Goal: Task Accomplishment & Management: Manage account settings

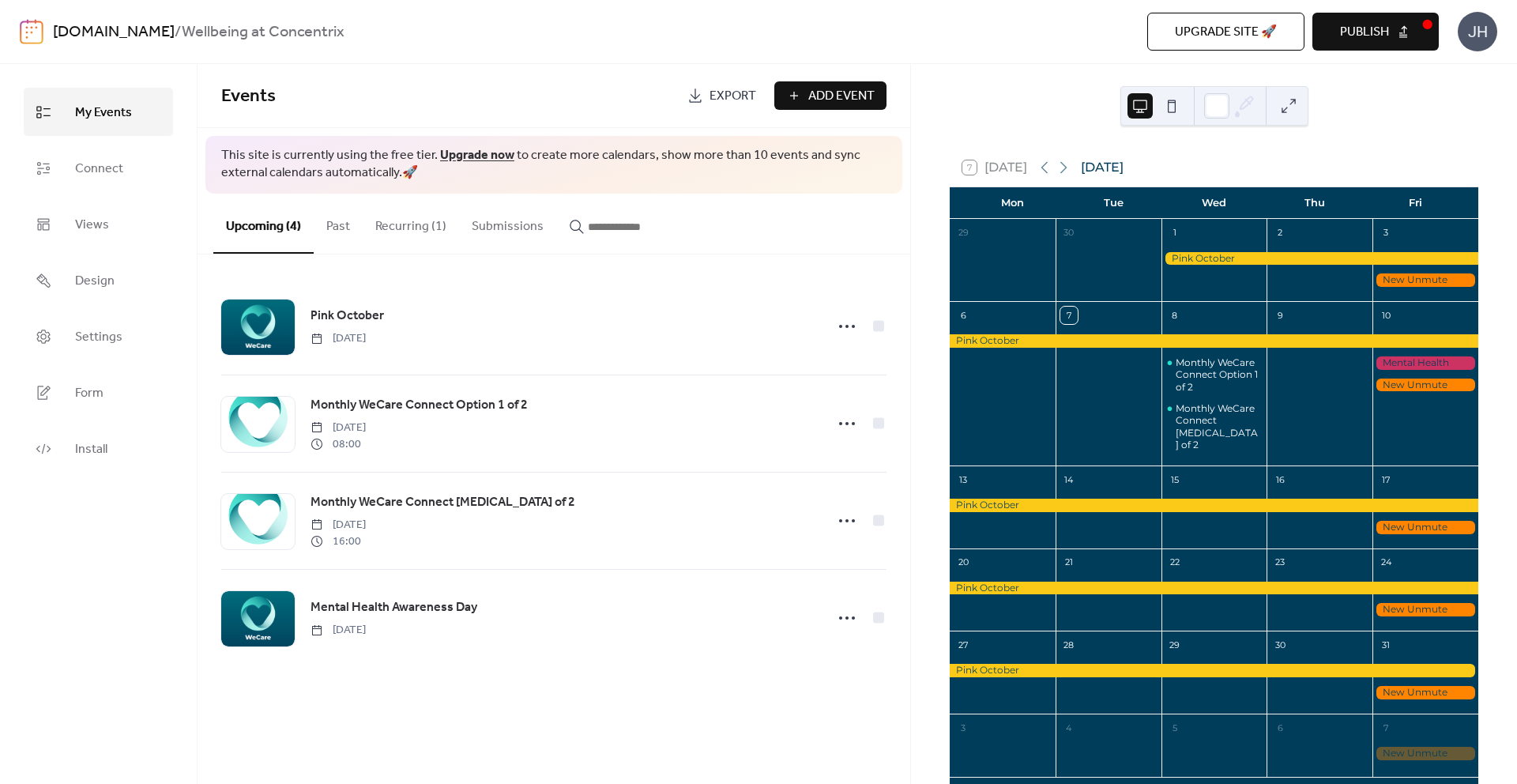
click at [111, 28] on link "[DOMAIN_NAME]" at bounding box center [114, 32] width 122 height 30
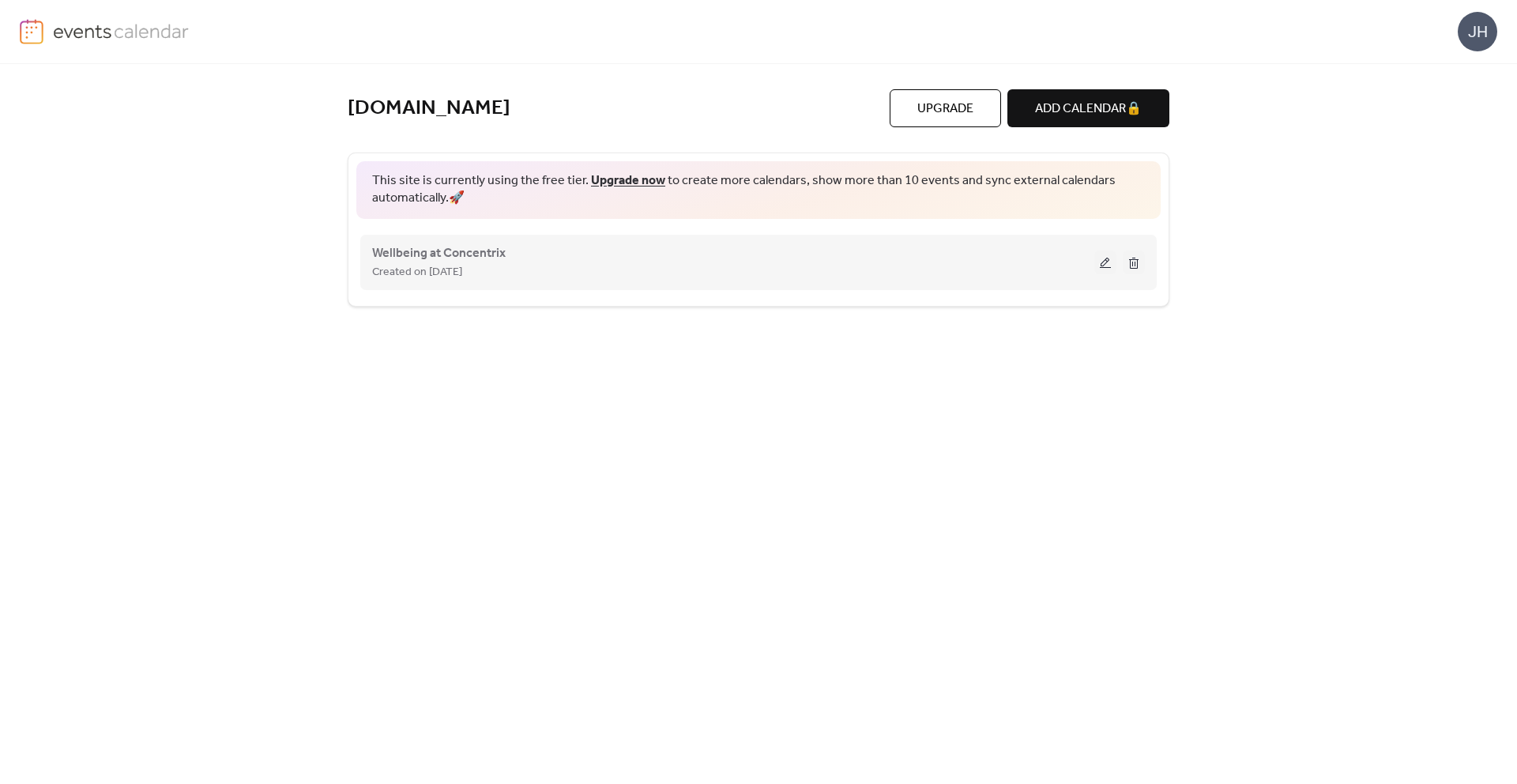
click at [1105, 264] on button at bounding box center [1105, 262] width 22 height 23
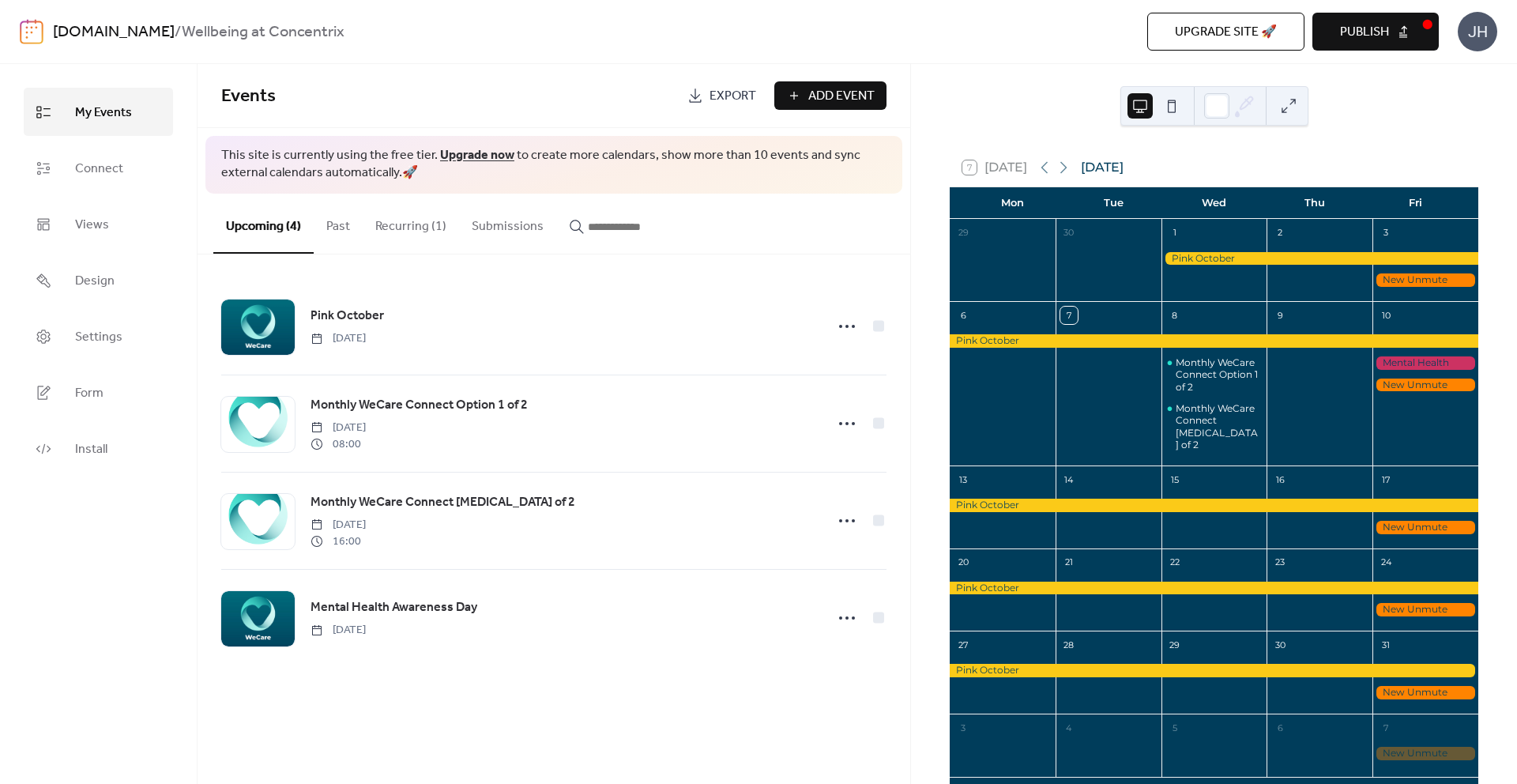
click at [1230, 32] on span "Upgrade site 🚀" at bounding box center [1225, 32] width 102 height 19
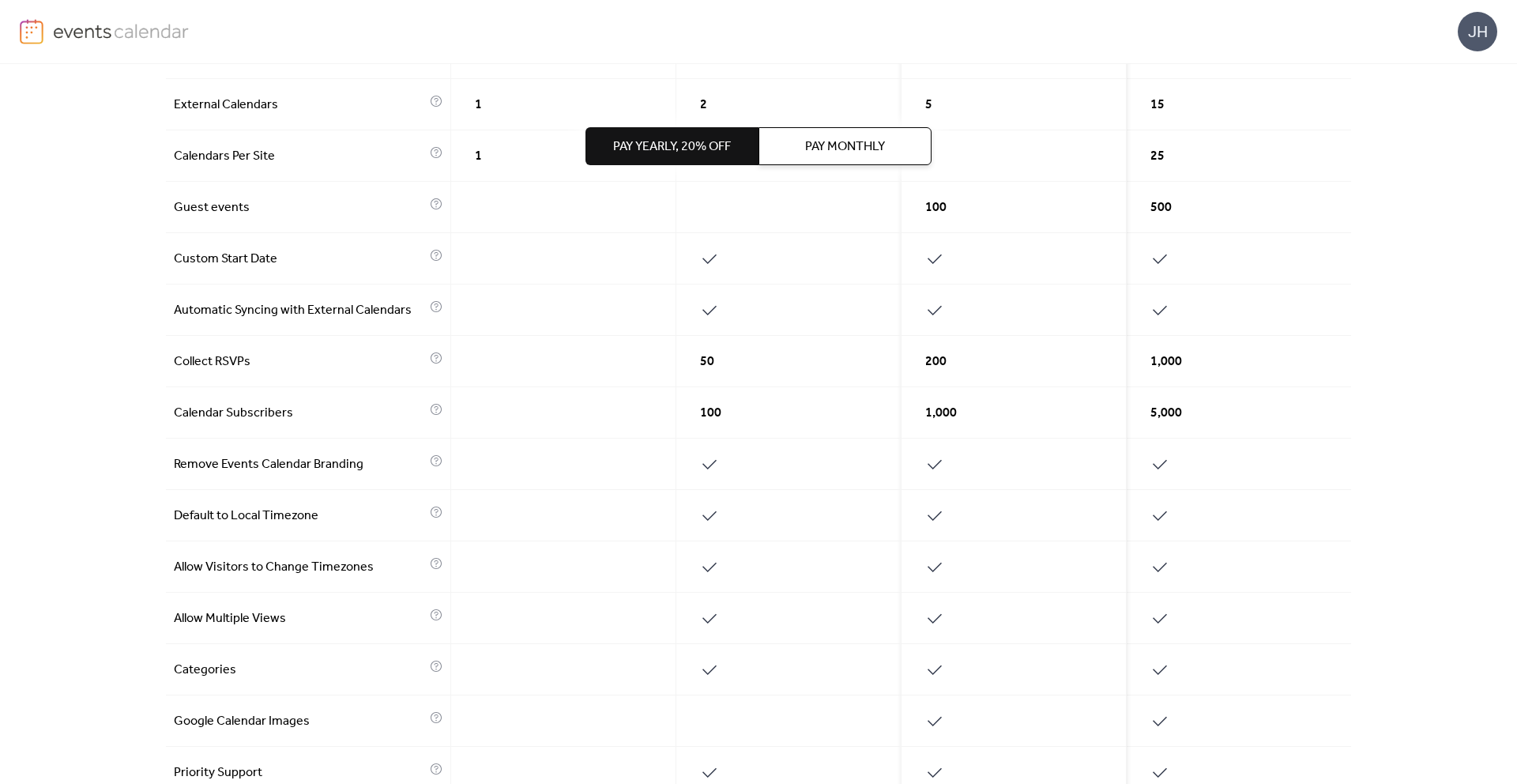
scroll to position [340, 0]
click at [883, 148] on span "Pay Monthly" at bounding box center [845, 147] width 80 height 19
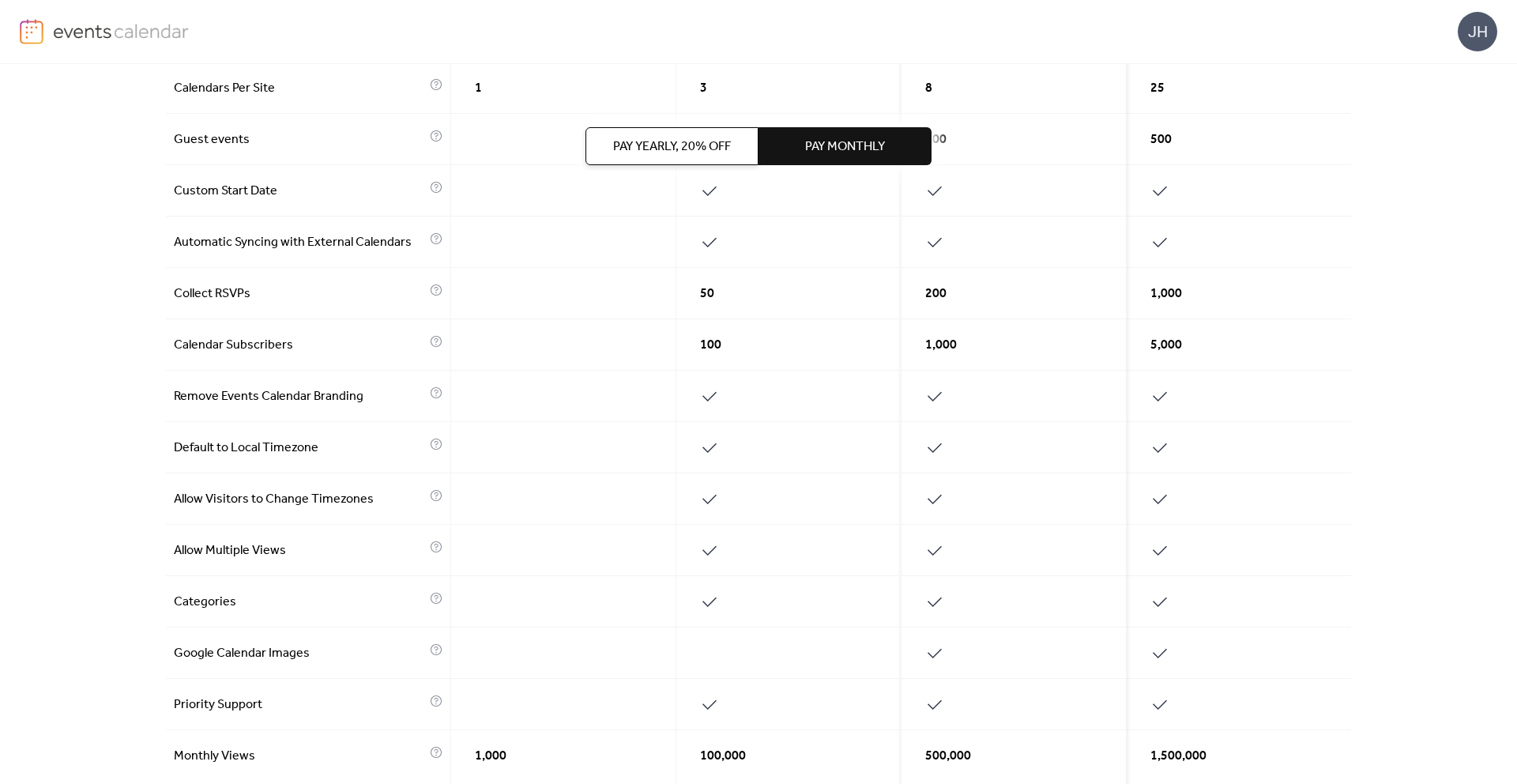
scroll to position [567, 0]
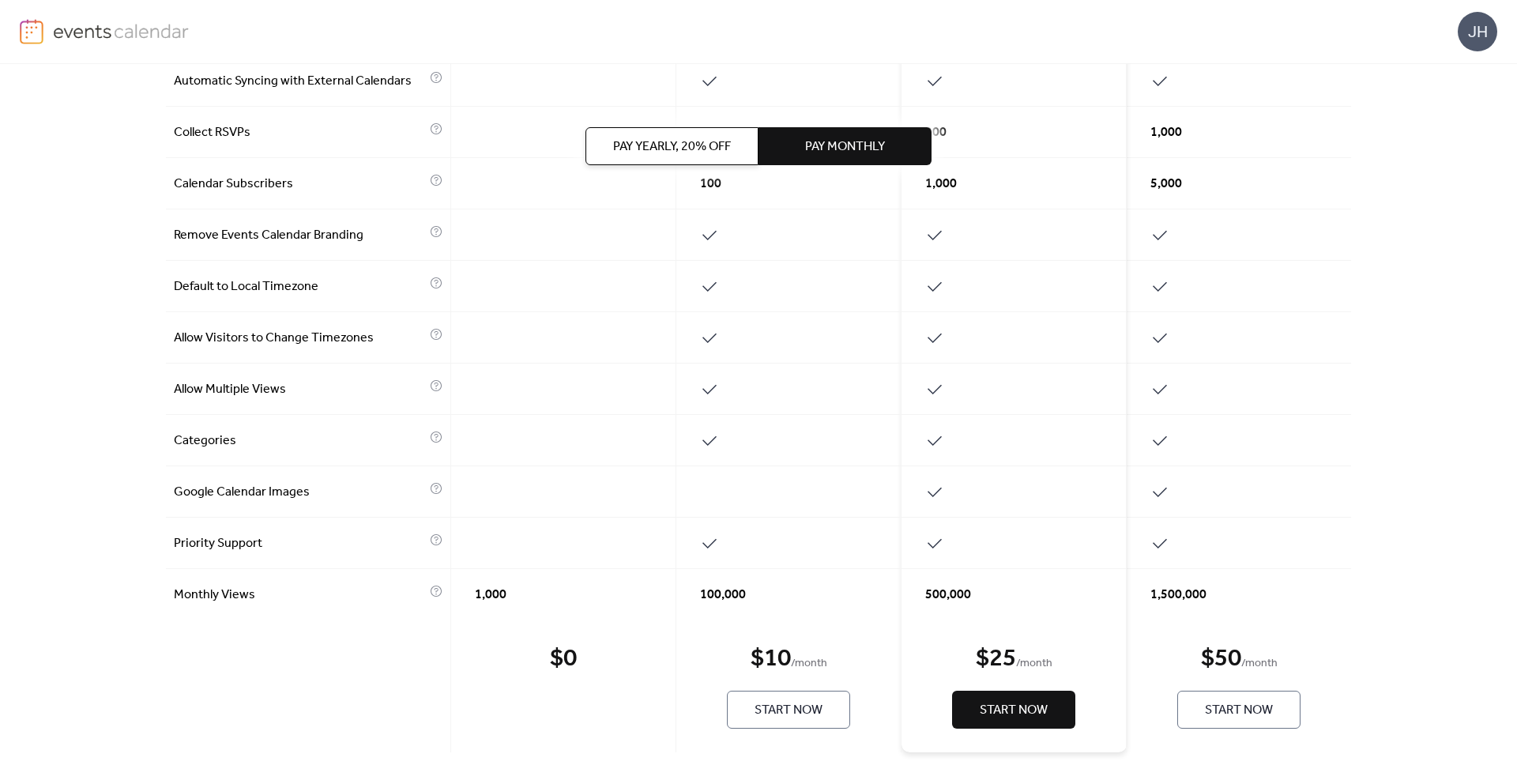
click at [718, 148] on span "Pay Yearly, 20% off" at bounding box center [672, 147] width 117 height 19
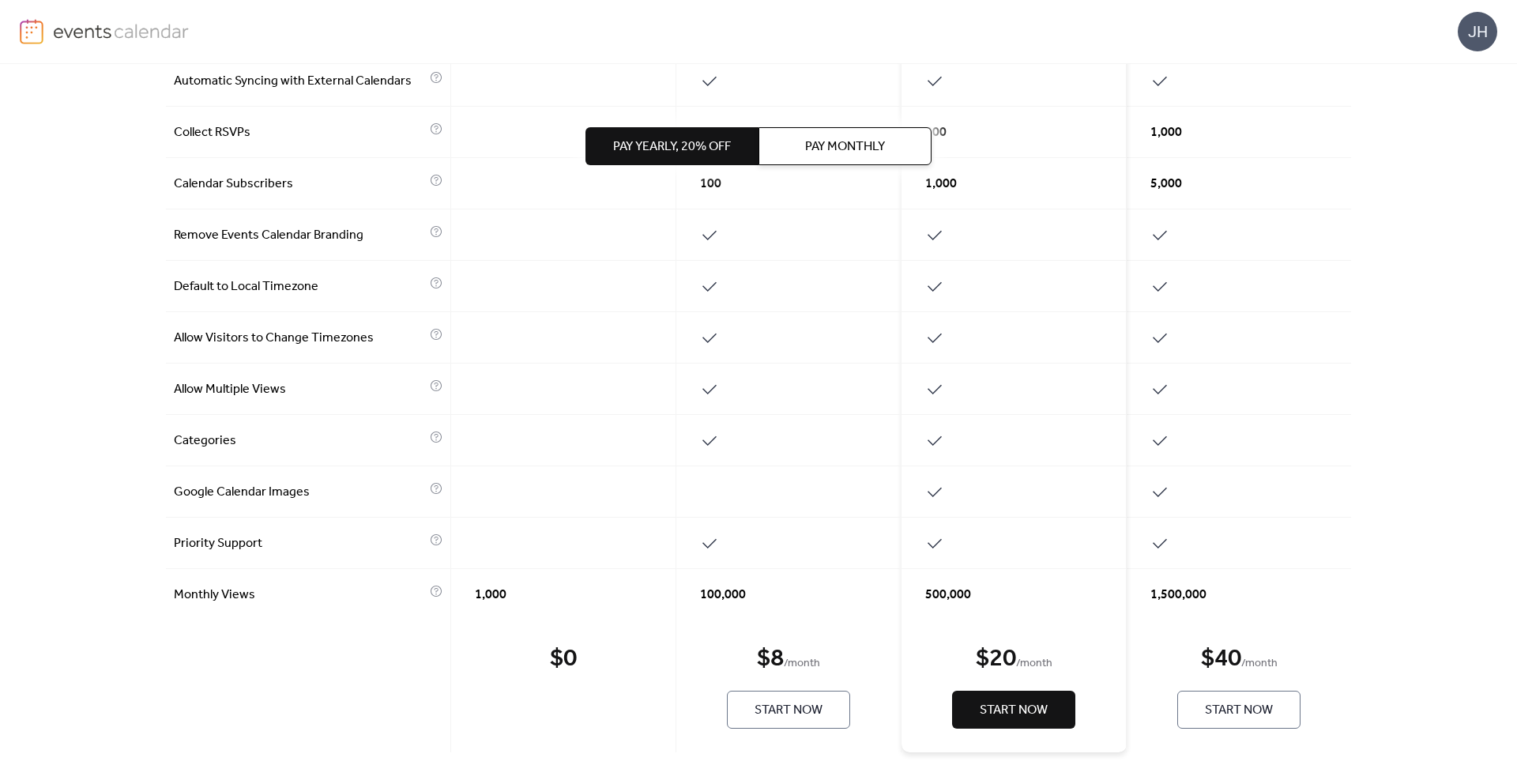
click at [147, 36] on img at bounding box center [121, 30] width 137 height 23
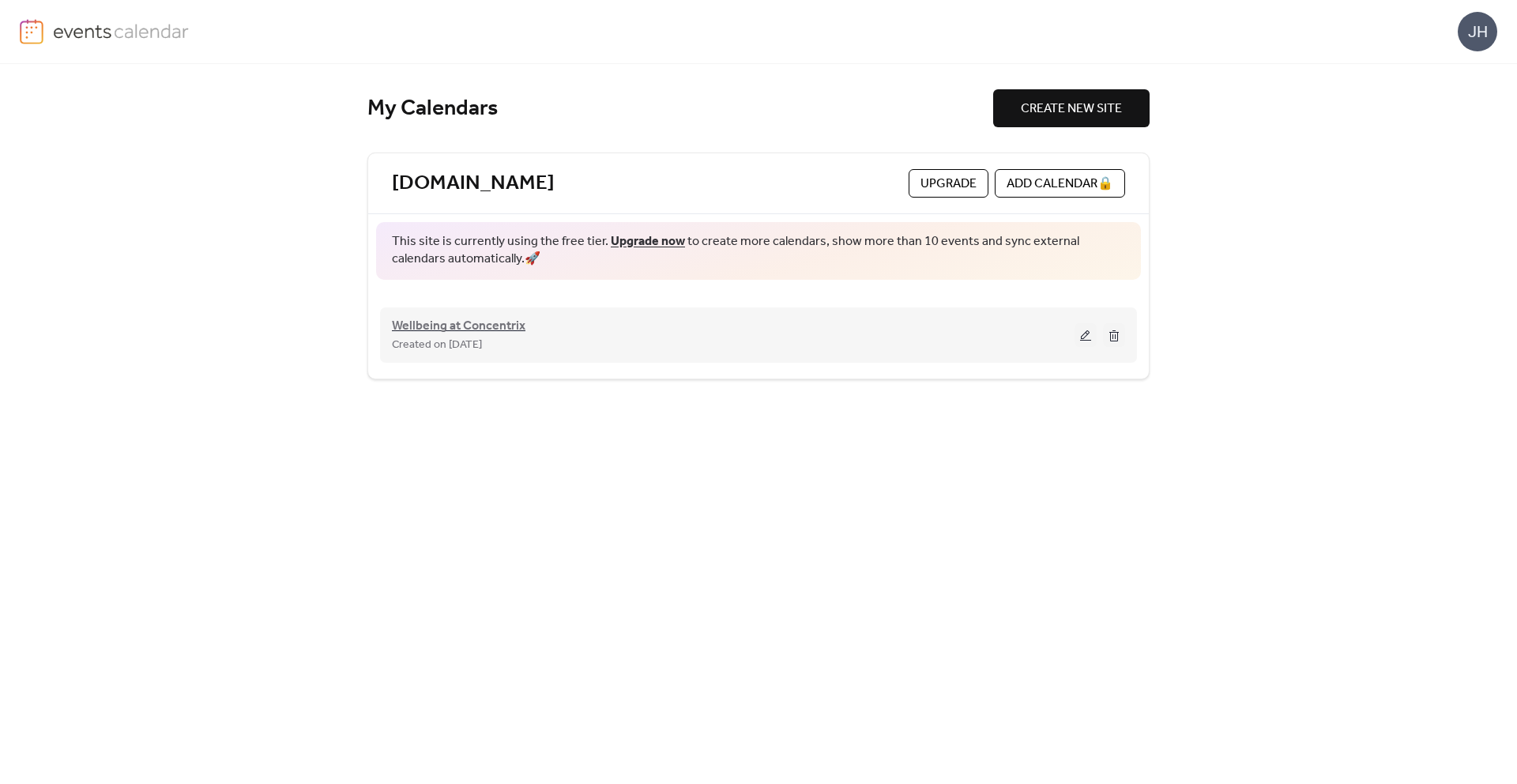
click at [498, 331] on span "Wellbeing at Concentrix" at bounding box center [458, 326] width 133 height 19
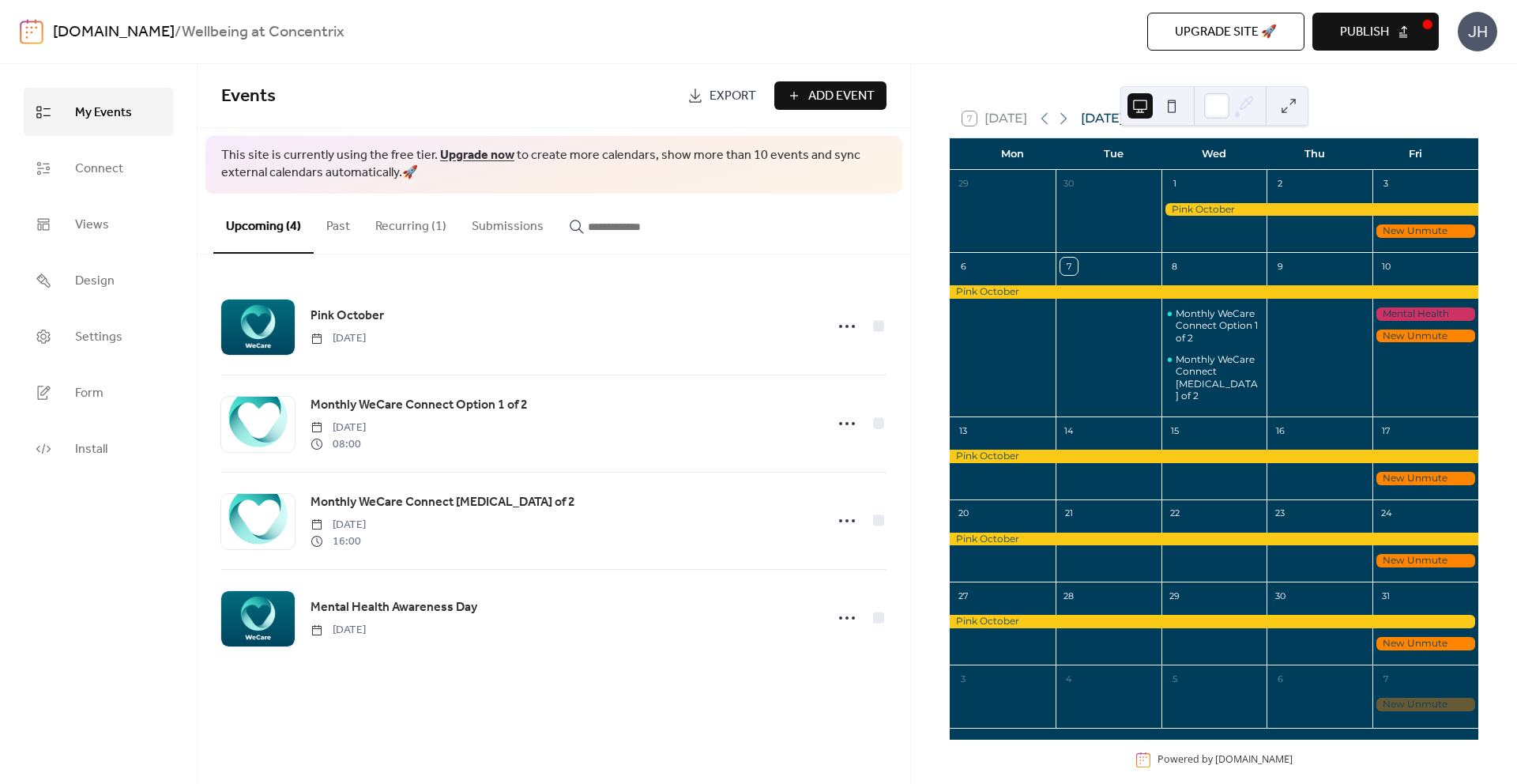
scroll to position [41, 0]
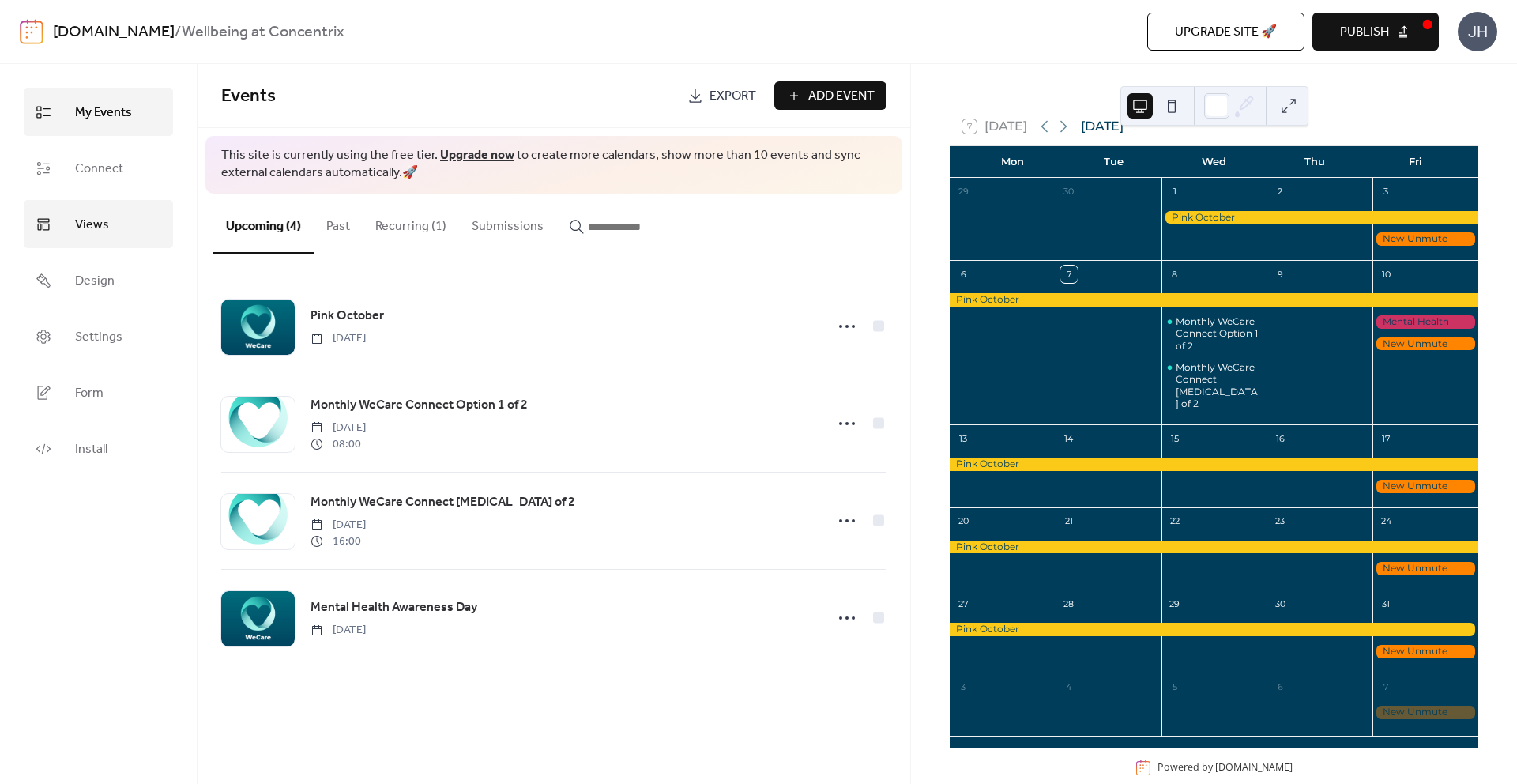
click at [140, 232] on link "Views" at bounding box center [98, 224] width 150 height 48
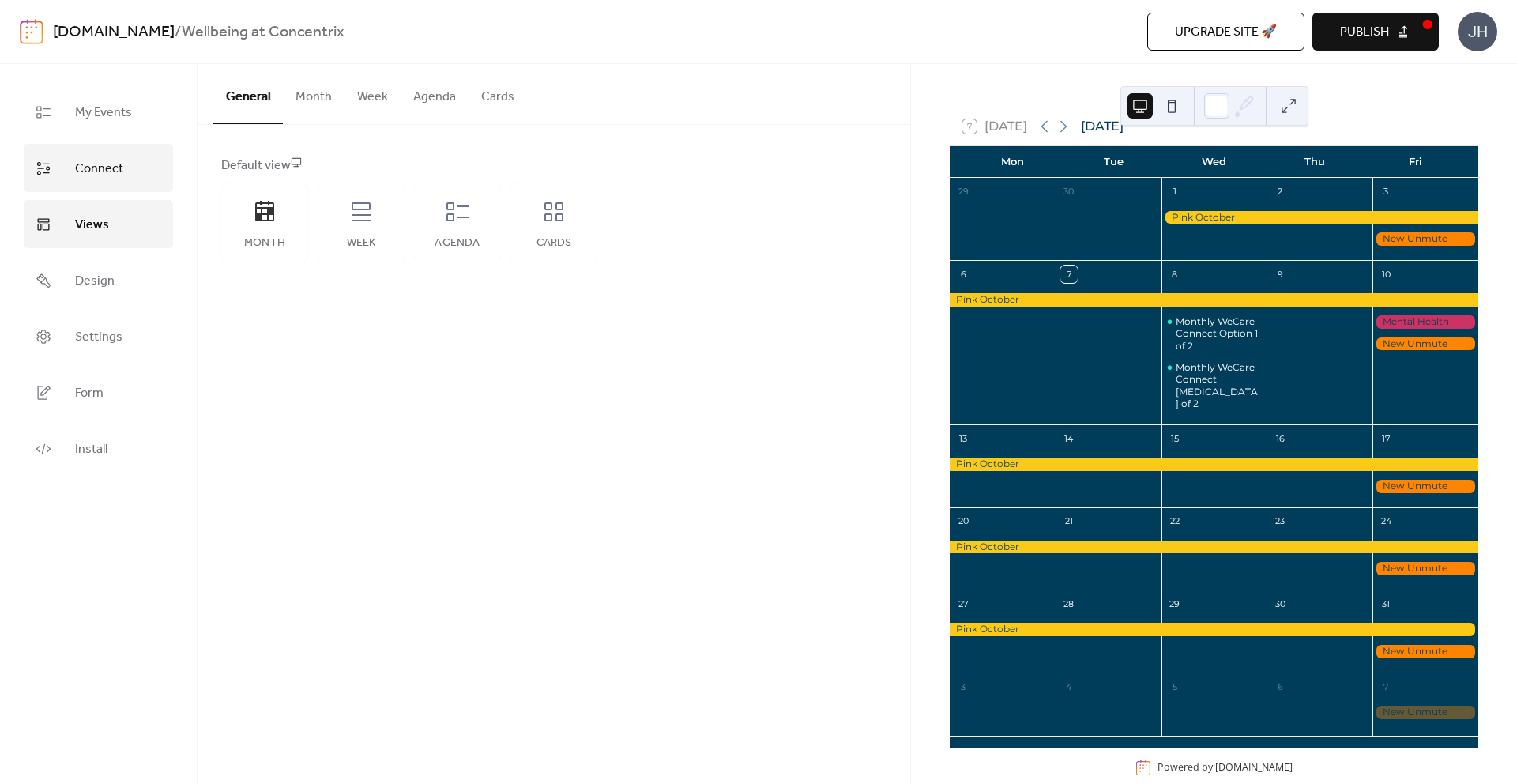
click at [133, 176] on link "Connect" at bounding box center [98, 167] width 150 height 48
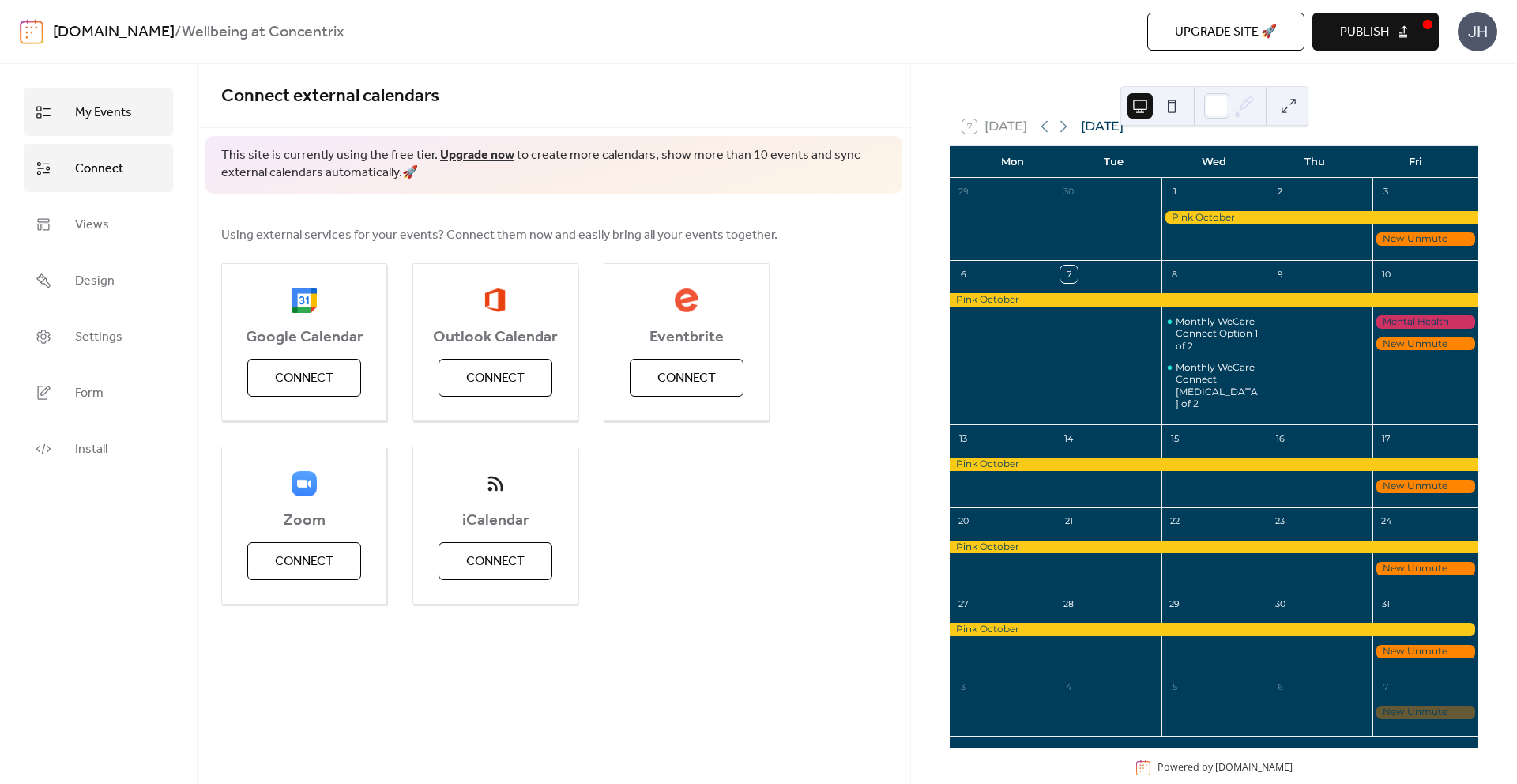
click at [136, 99] on link "My Events" at bounding box center [98, 111] width 150 height 48
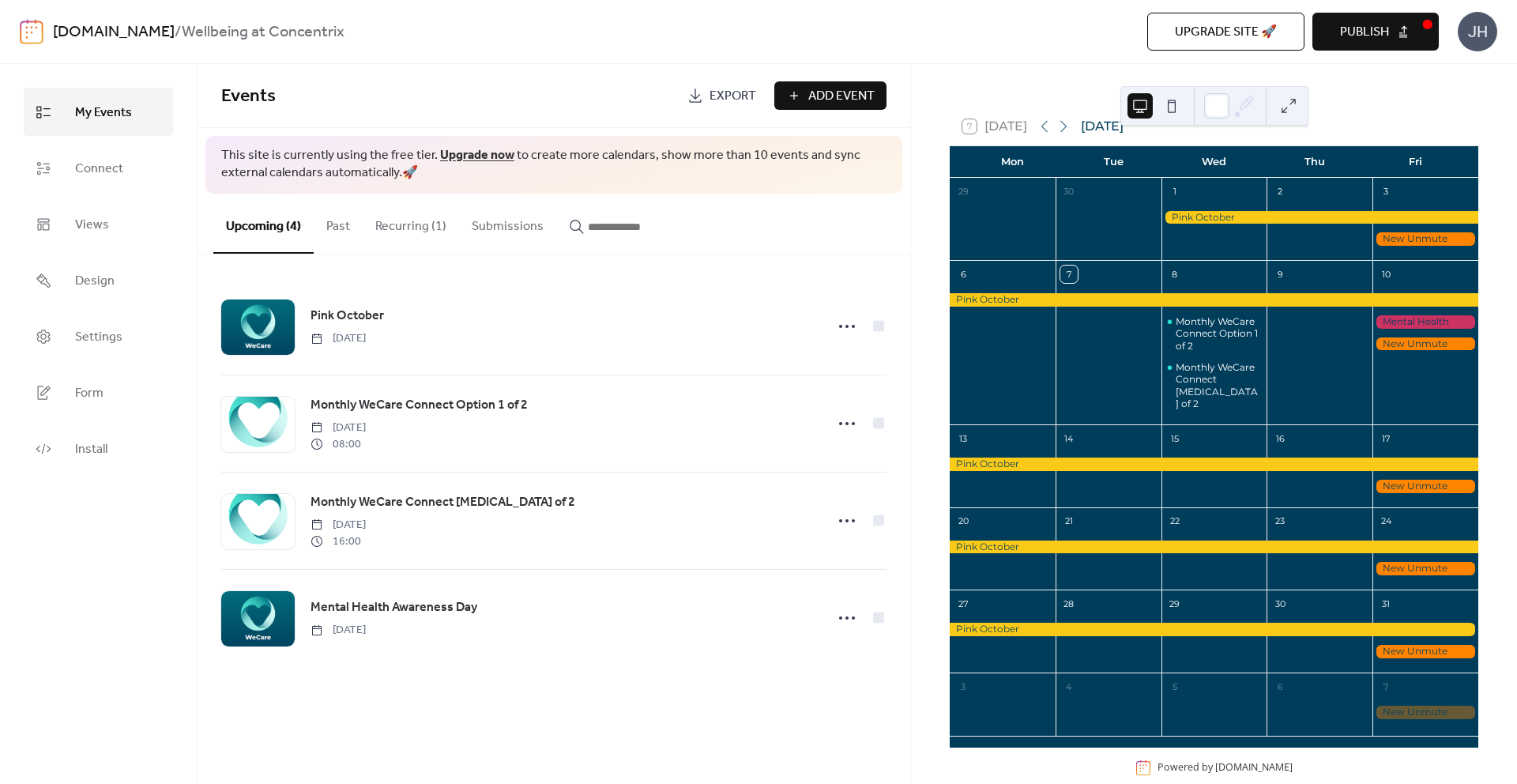
click at [1401, 239] on div at bounding box center [1426, 238] width 106 height 13
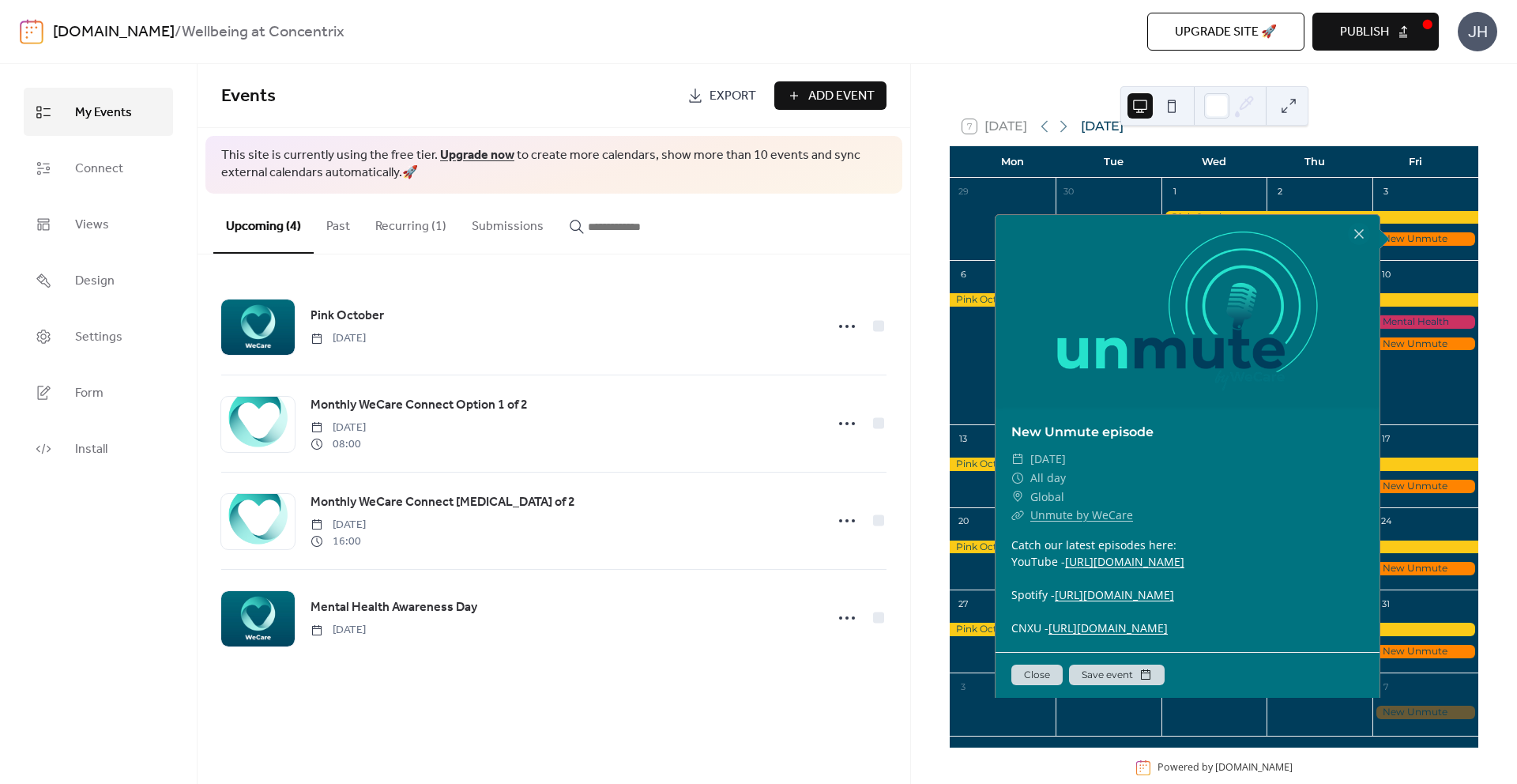
scroll to position [27, 0]
click at [1086, 685] on button "Save event" at bounding box center [1118, 675] width 96 height 21
click at [1287, 468] on div "​ All day" at bounding box center [1187, 478] width 352 height 19
click at [1359, 240] on div at bounding box center [1359, 233] width 22 height 22
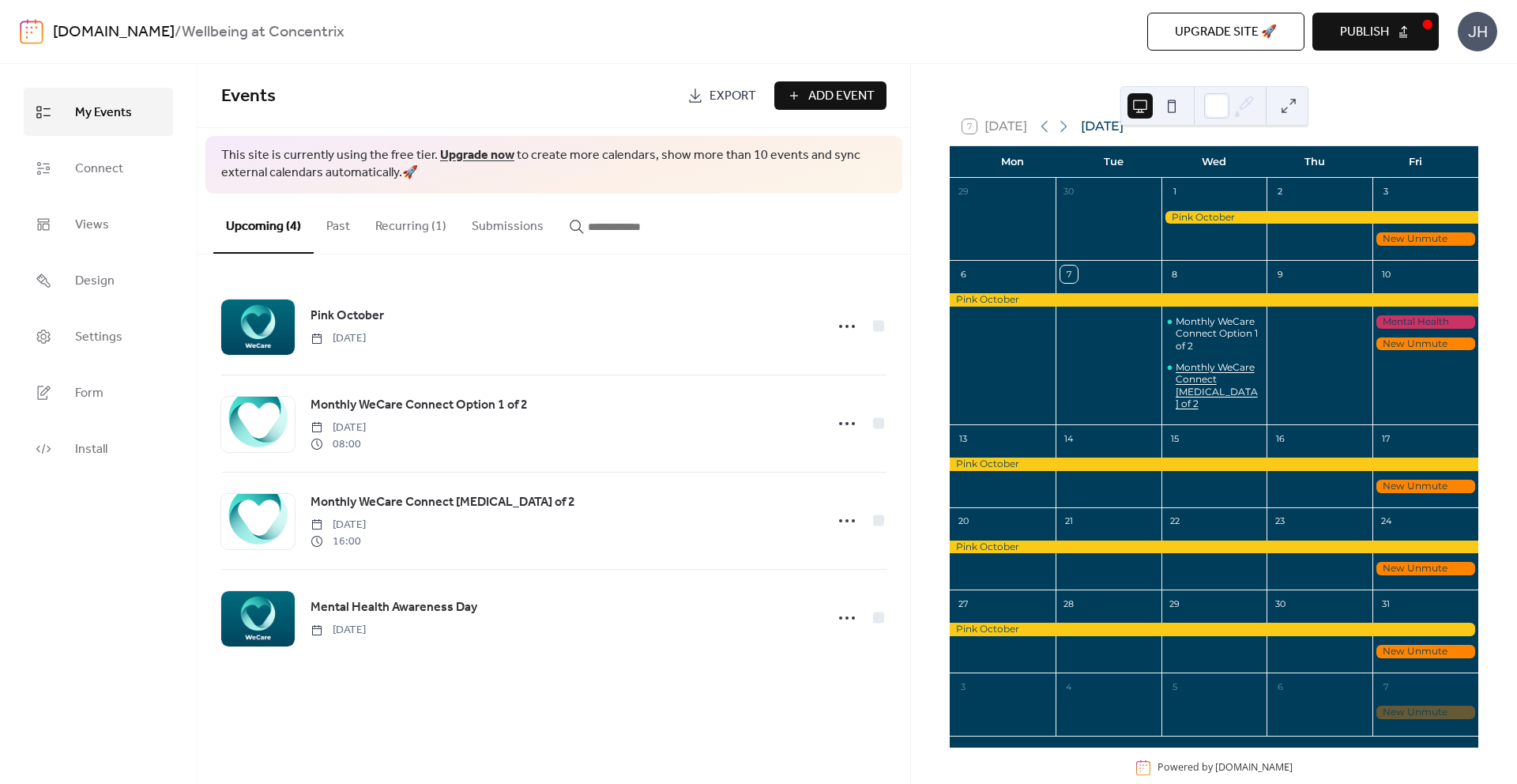
click at [1218, 406] on div "Monthly WeCare Connect [MEDICAL_DATA] of 2" at bounding box center [1218, 385] width 85 height 49
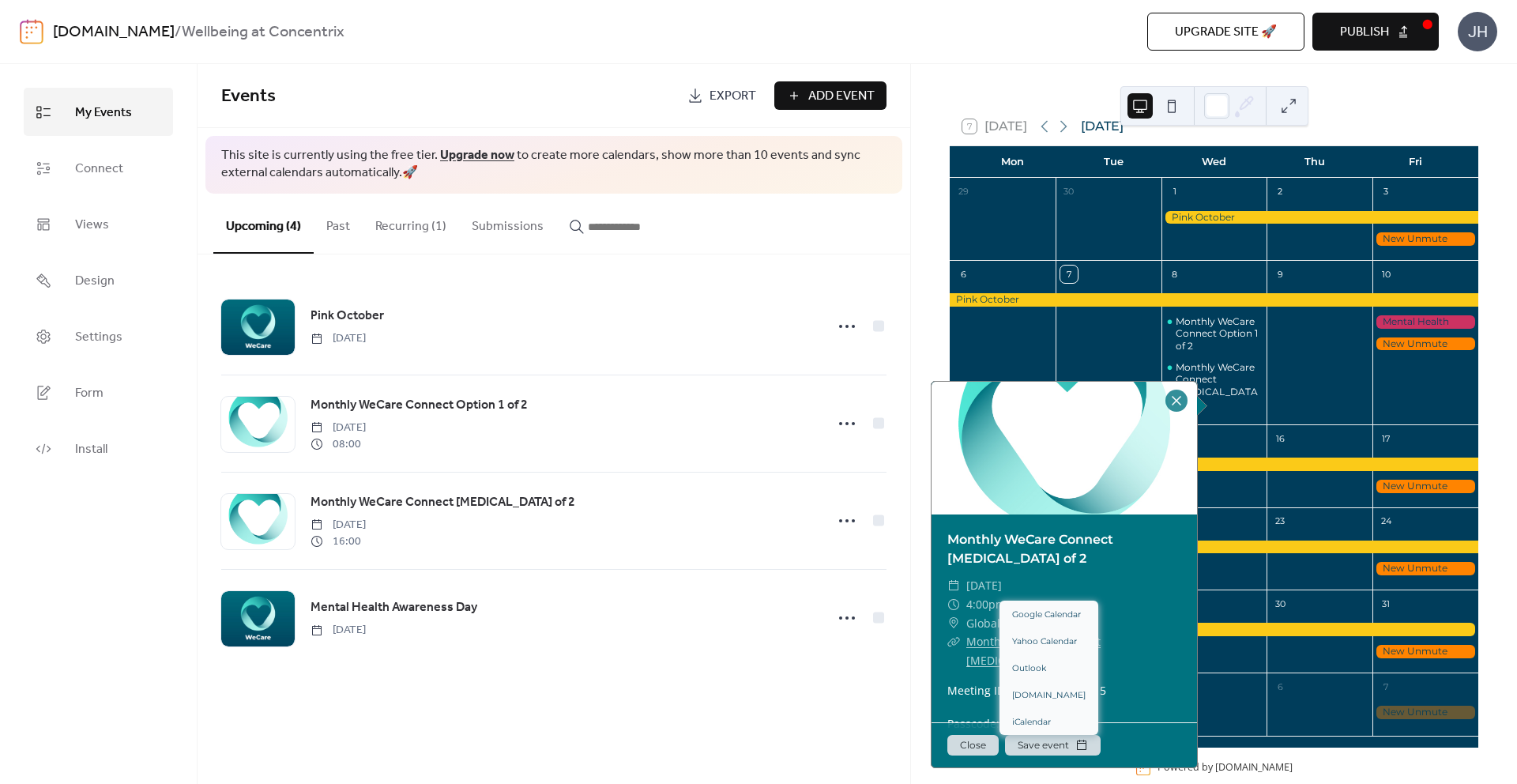
click at [1061, 747] on button "Save event" at bounding box center [1053, 745] width 96 height 21
click at [1143, 695] on div "Meeting ID: 237 547 966 919 5 Passcode: DR99V6TS" at bounding box center [1064, 707] width 265 height 50
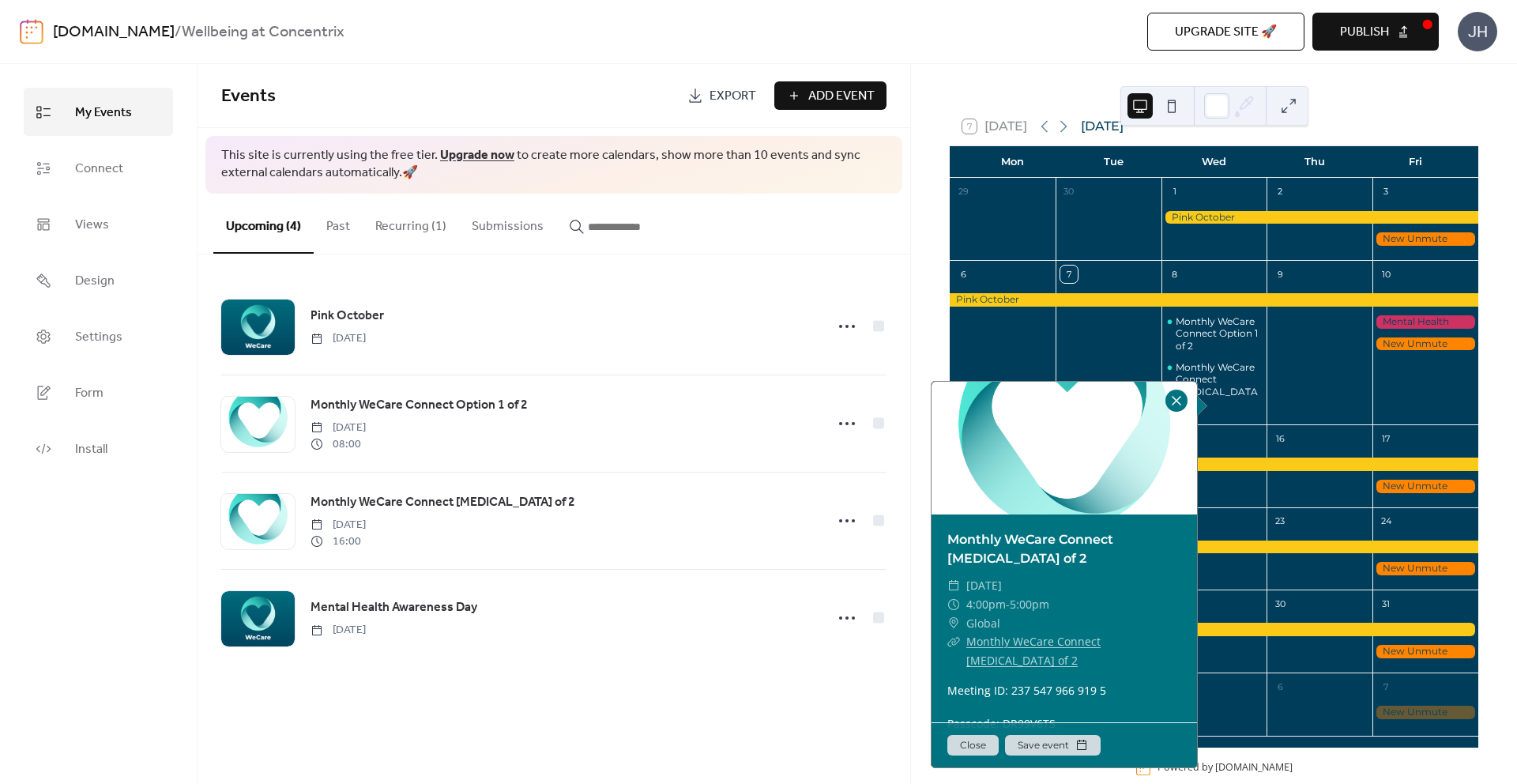
click at [1172, 408] on div at bounding box center [1176, 400] width 22 height 22
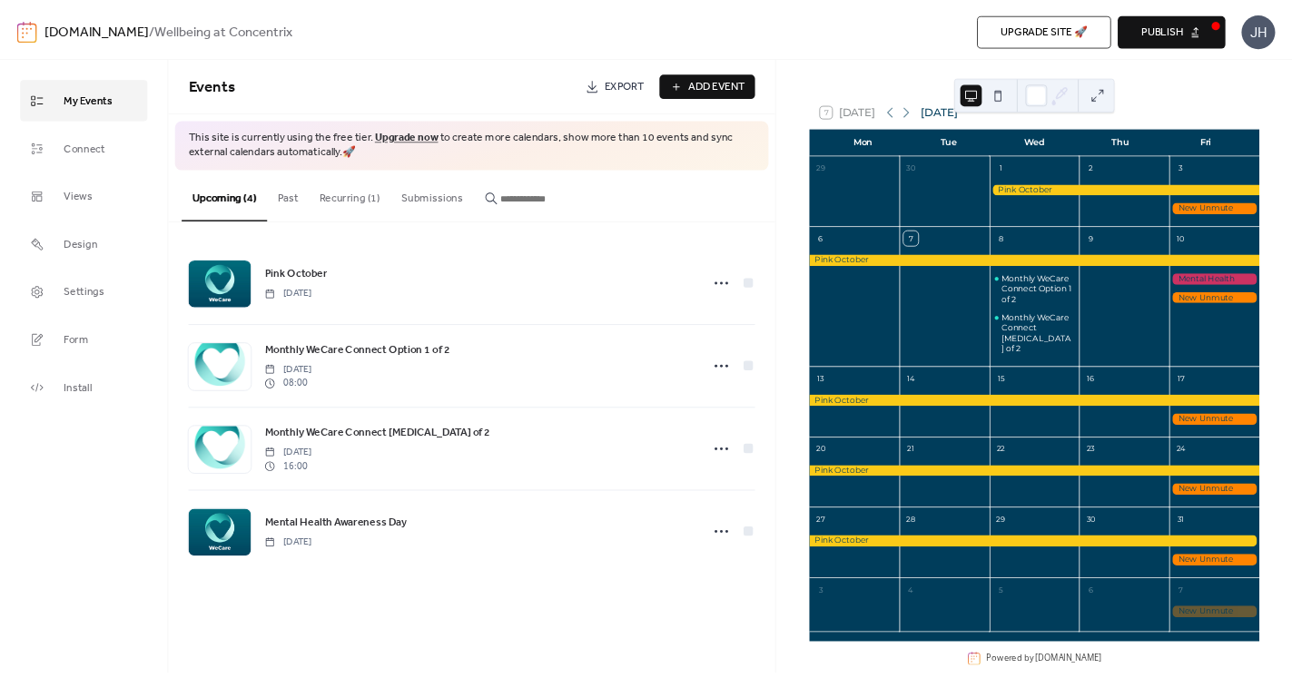
scroll to position [47, 0]
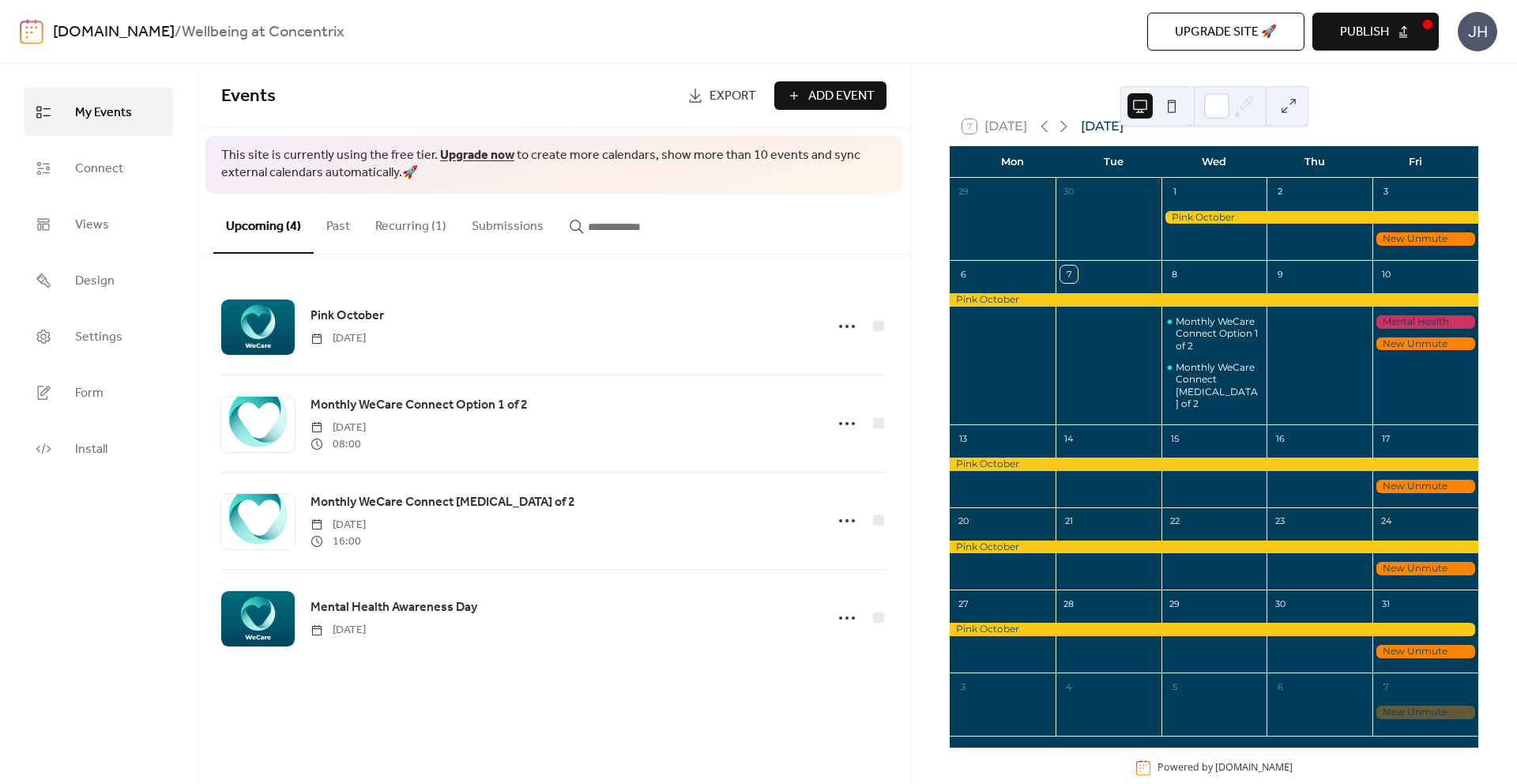
click at [933, 56] on div "WeCare.com / Wellbeing at Concentrix Upgrade site 🚀 Preview Publish JH" at bounding box center [759, 31] width 1478 height 64
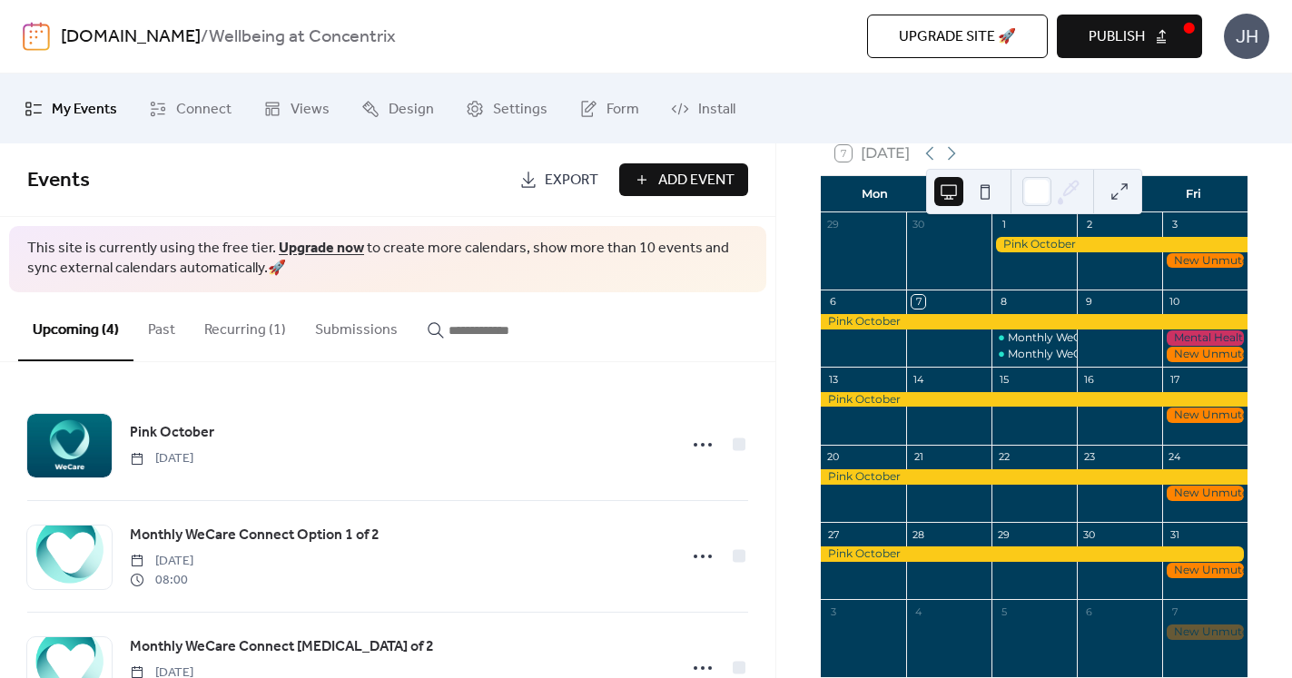
scroll to position [137, 0]
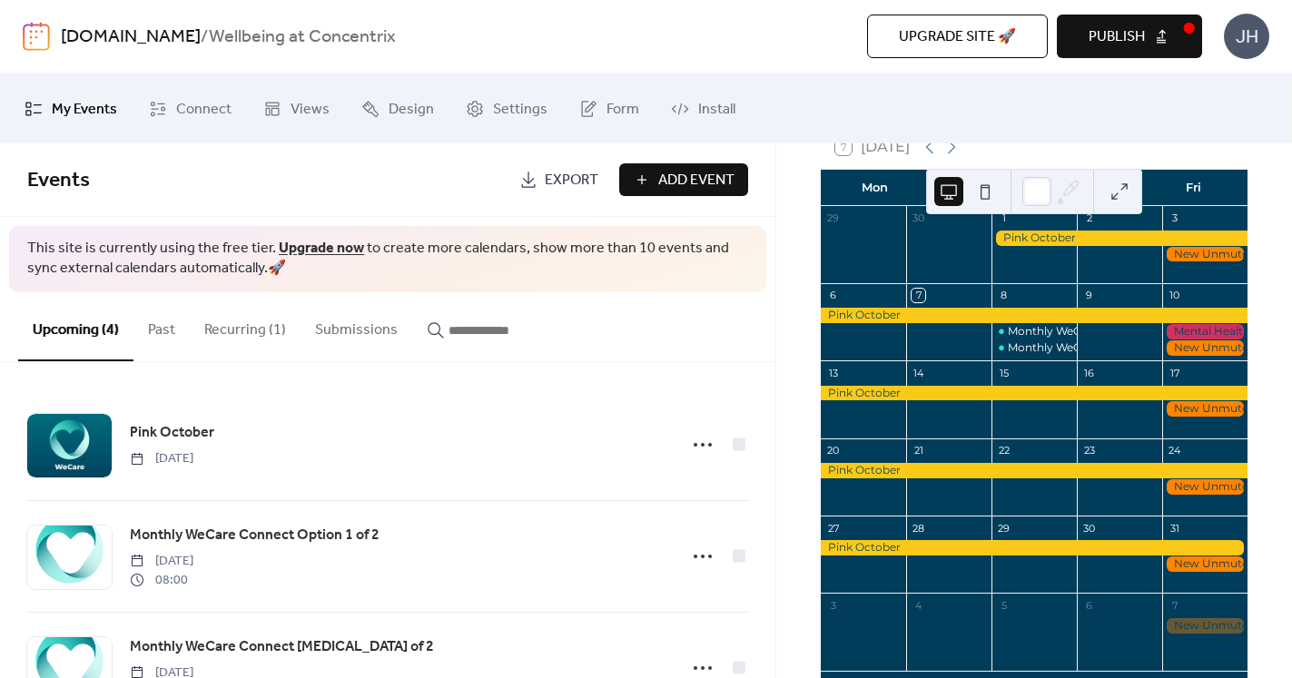
click at [1191, 262] on div at bounding box center [1204, 254] width 85 height 15
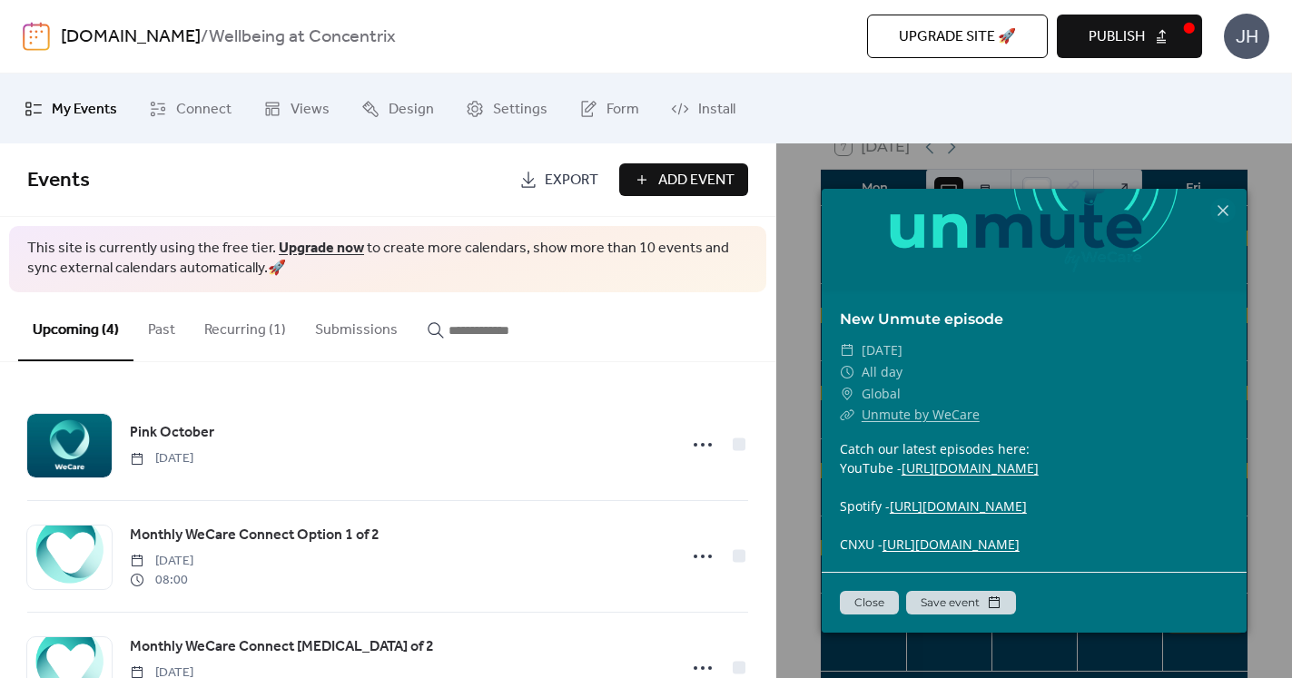
scroll to position [222, 0]
click at [963, 406] on link "Unmute by WeCare" at bounding box center [921, 414] width 118 height 17
click at [993, 599] on button "Save event" at bounding box center [961, 603] width 110 height 24
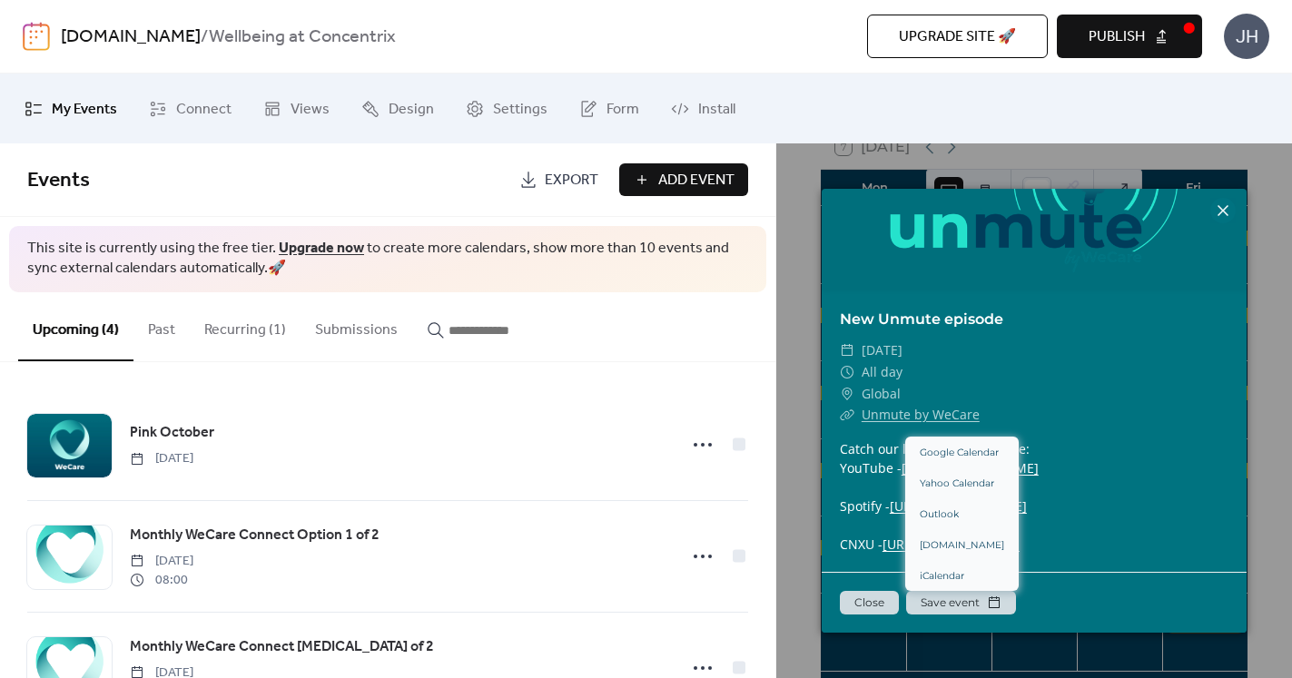
click at [1220, 214] on icon at bounding box center [1223, 211] width 22 height 22
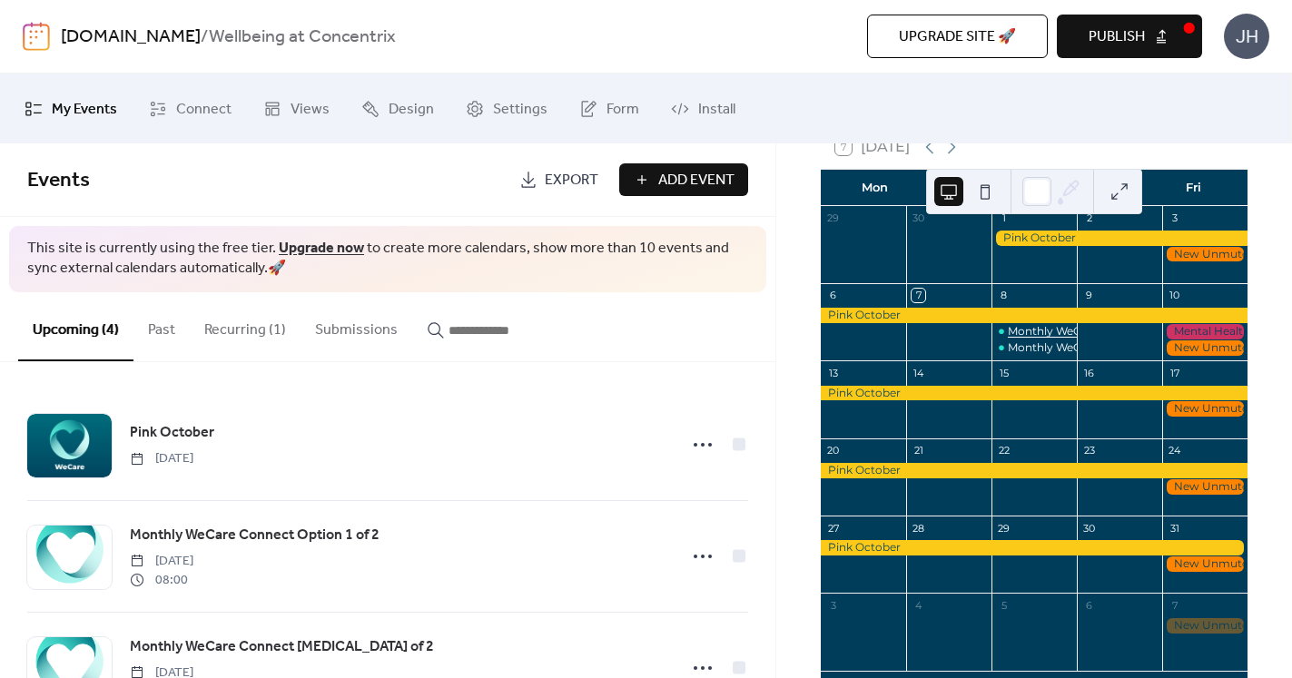
click at [1050, 340] on div "Monthly WeCare Connect Option 1 of 2" at bounding box center [1113, 331] width 211 height 15
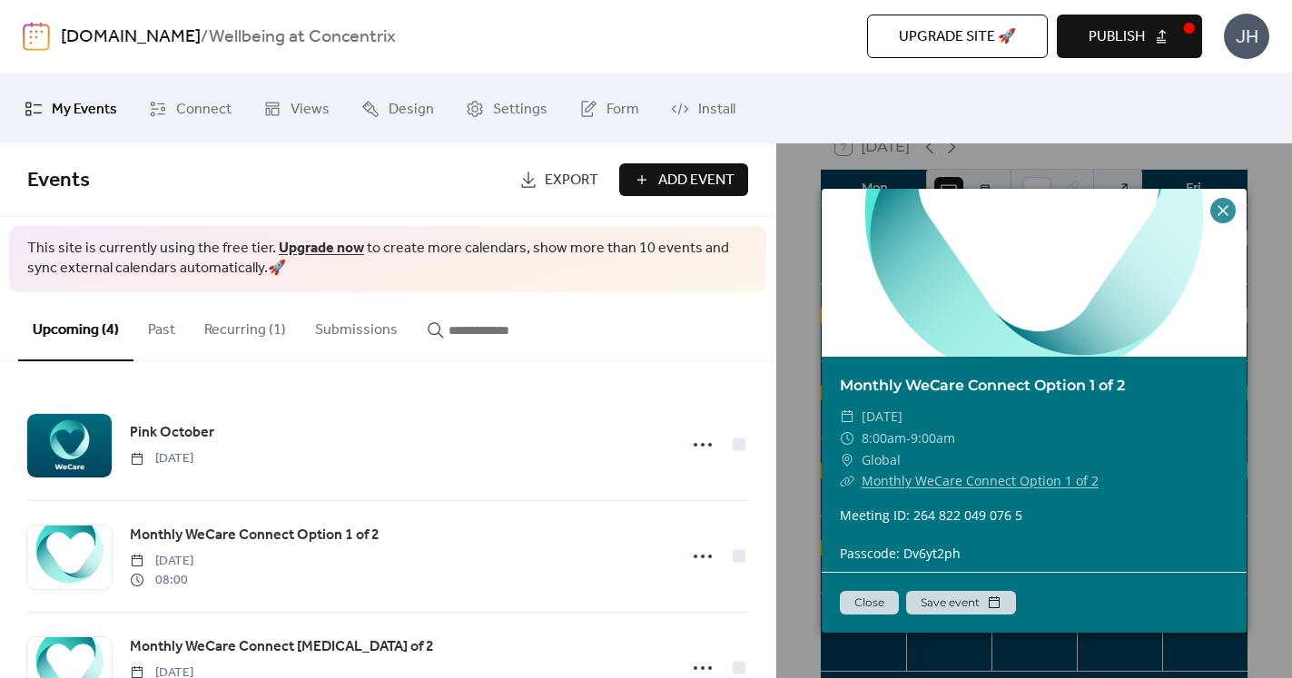
scroll to position [51, 0]
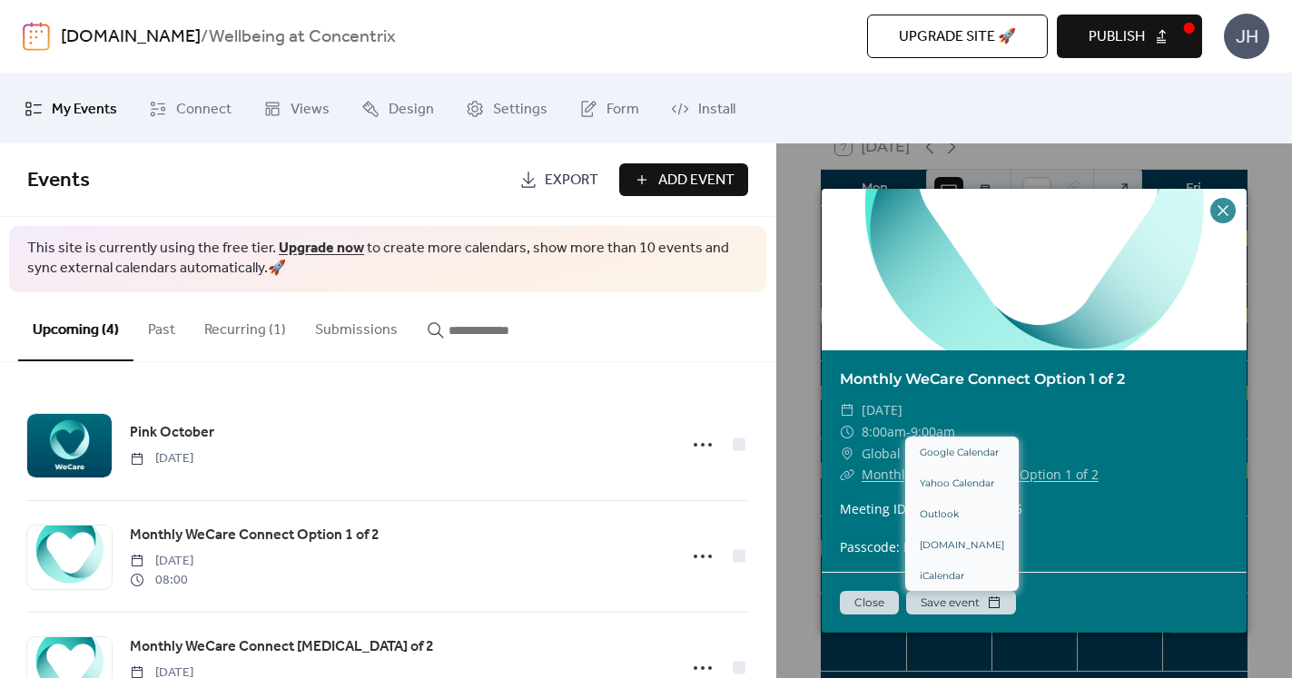
click at [975, 597] on button "Save event" at bounding box center [961, 603] width 110 height 24
click at [1225, 213] on icon at bounding box center [1223, 210] width 11 height 11
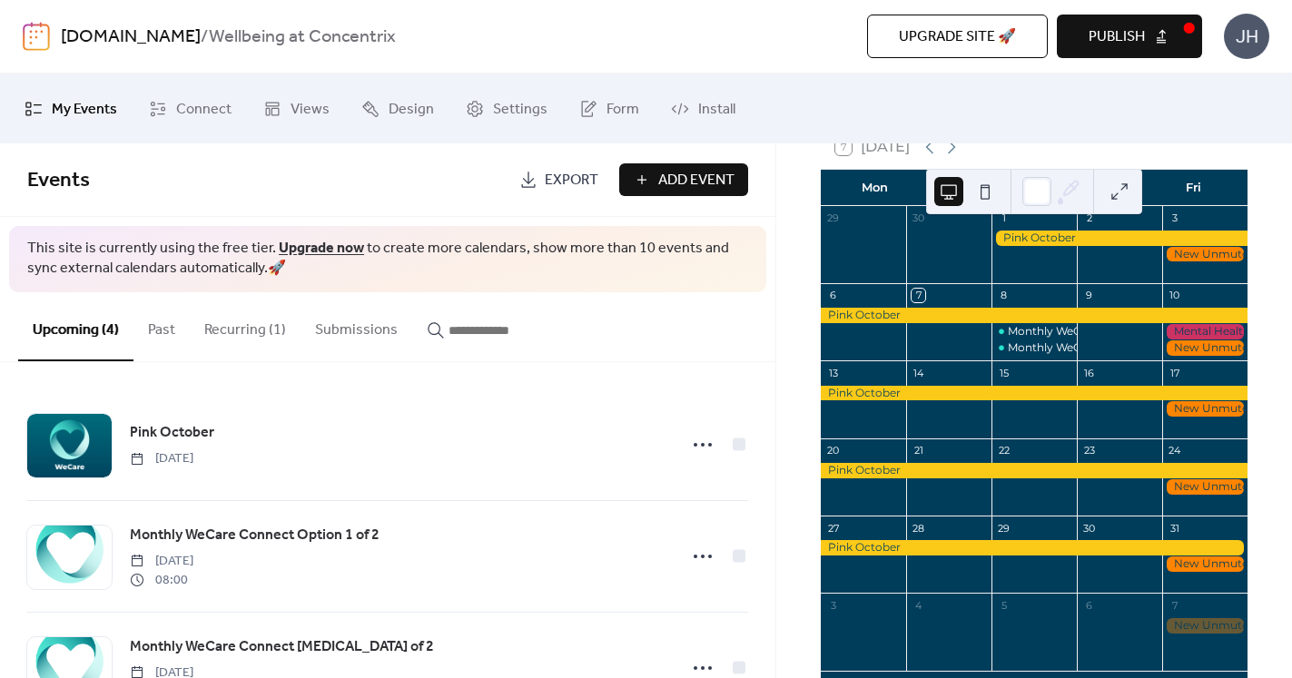
click at [252, 324] on button "Recurring (1)" at bounding box center [245, 325] width 111 height 67
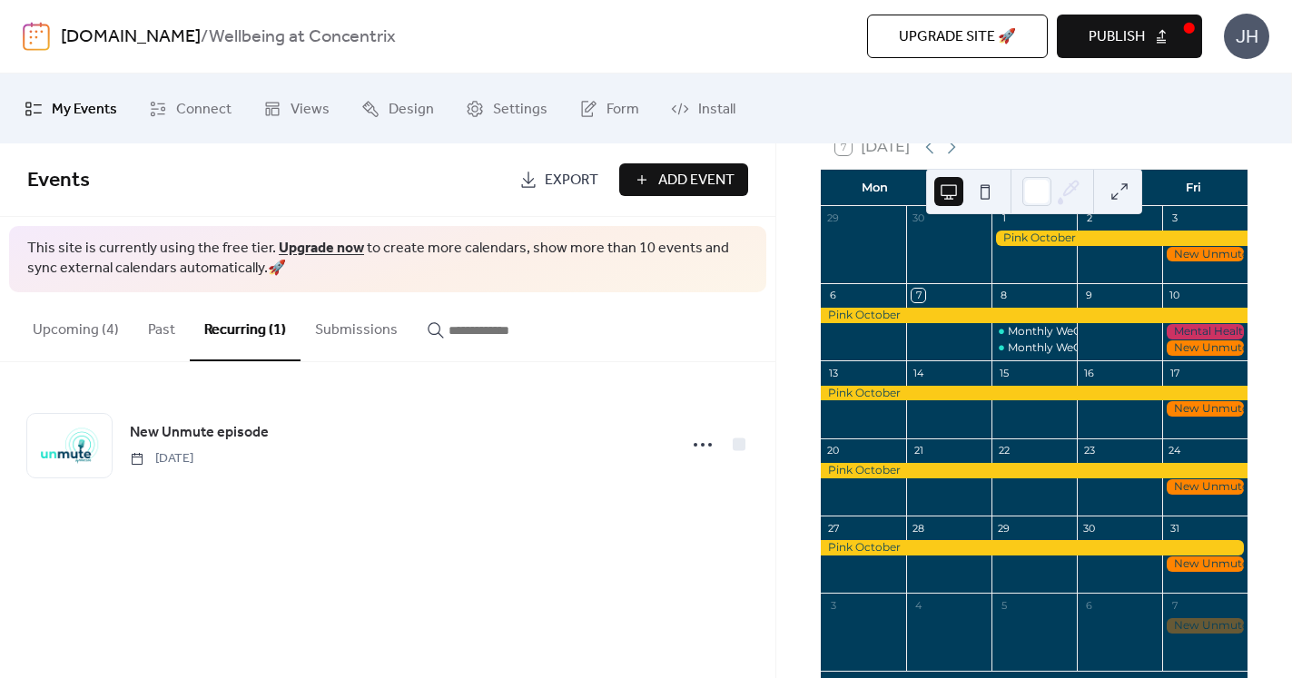
click at [111, 330] on button "Upcoming (4)" at bounding box center [75, 325] width 115 height 67
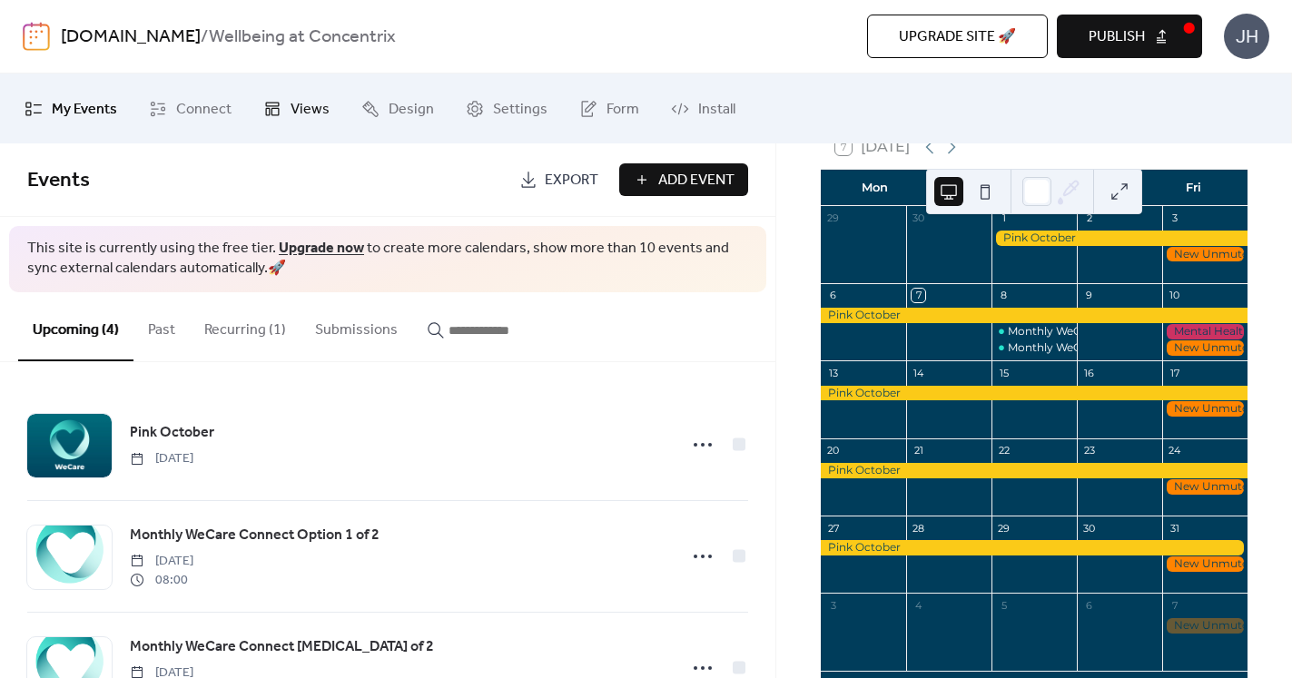
click at [298, 110] on span "Views" at bounding box center [310, 109] width 39 height 28
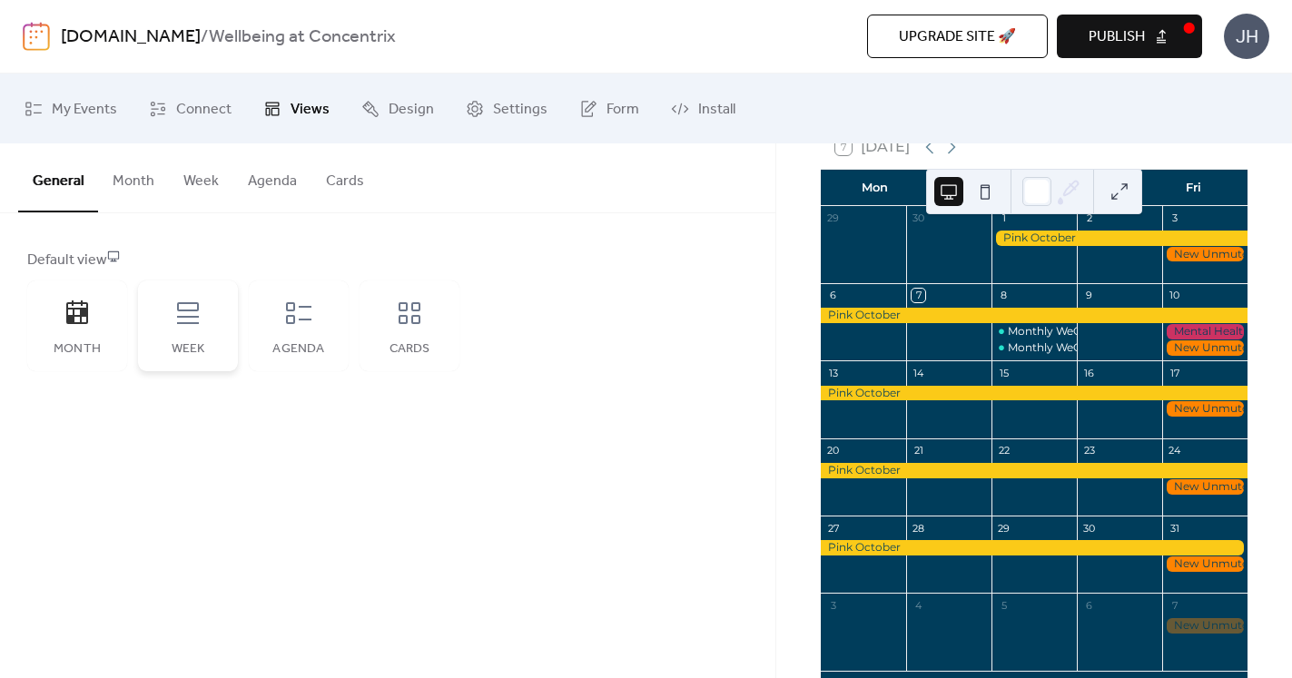
click at [183, 321] on icon at bounding box center [187, 313] width 29 height 29
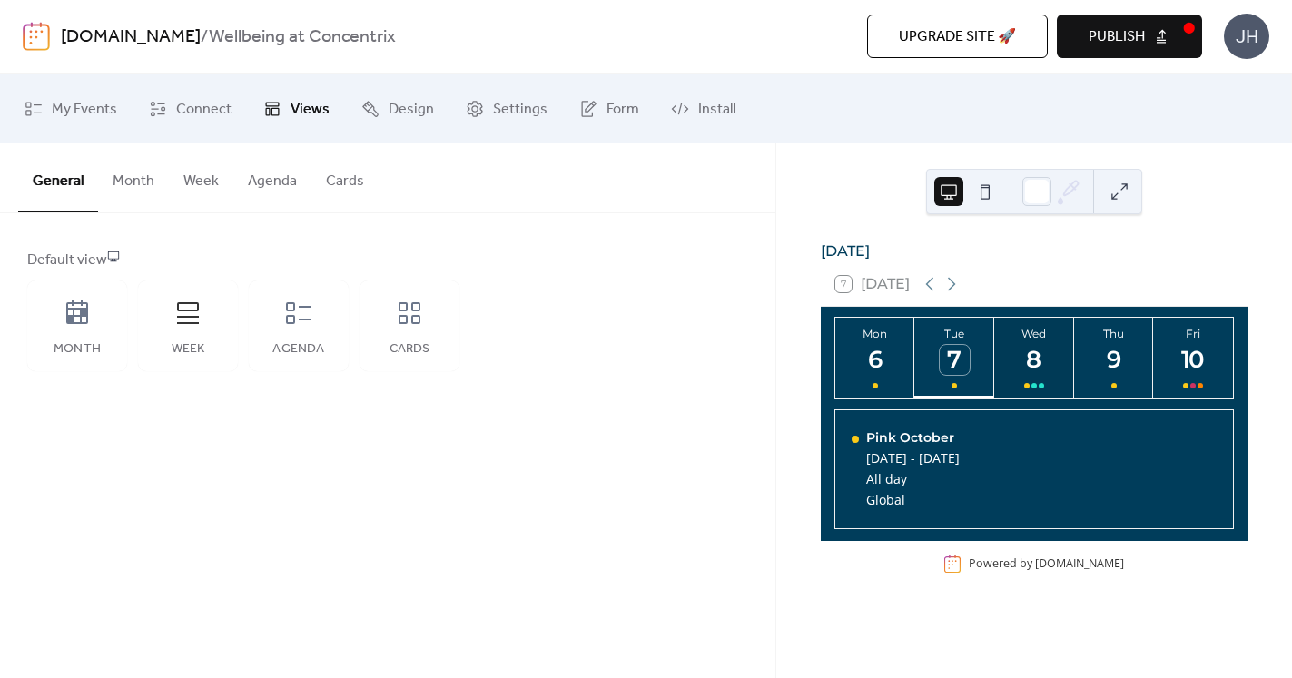
click at [1020, 366] on div "8" at bounding box center [1035, 360] width 30 height 30
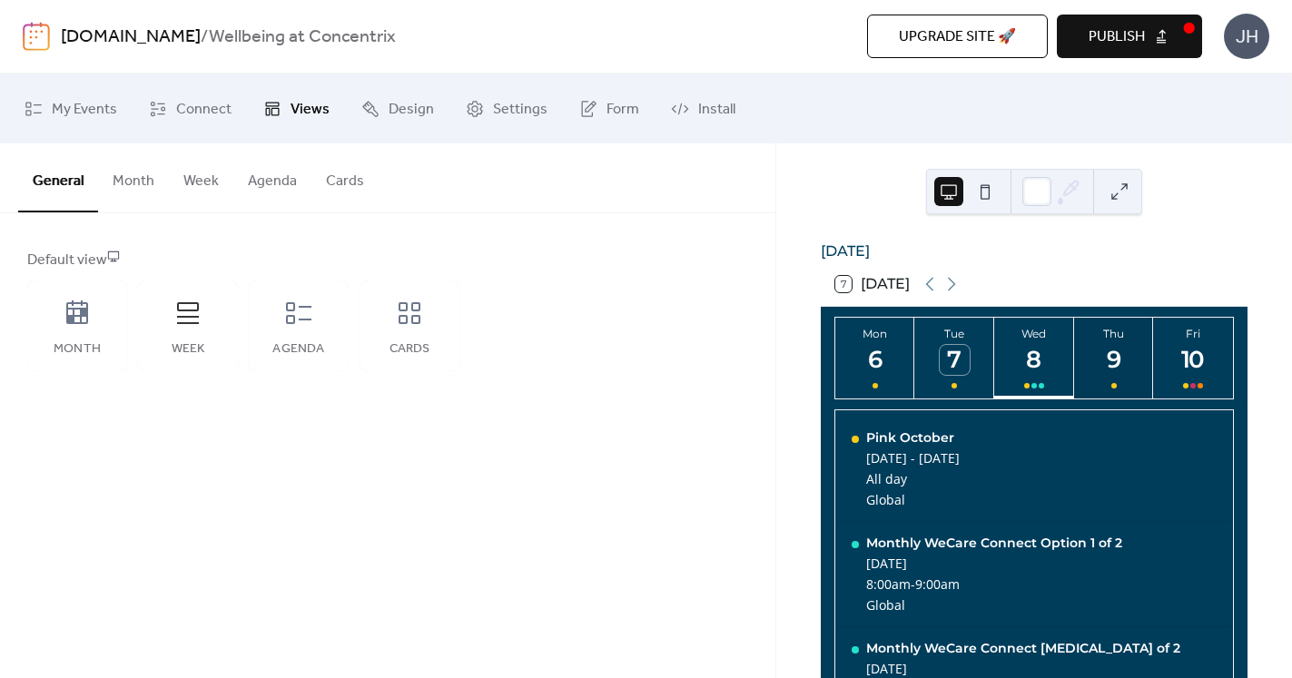
click at [1099, 370] on div "9" at bounding box center [1114, 360] width 30 height 30
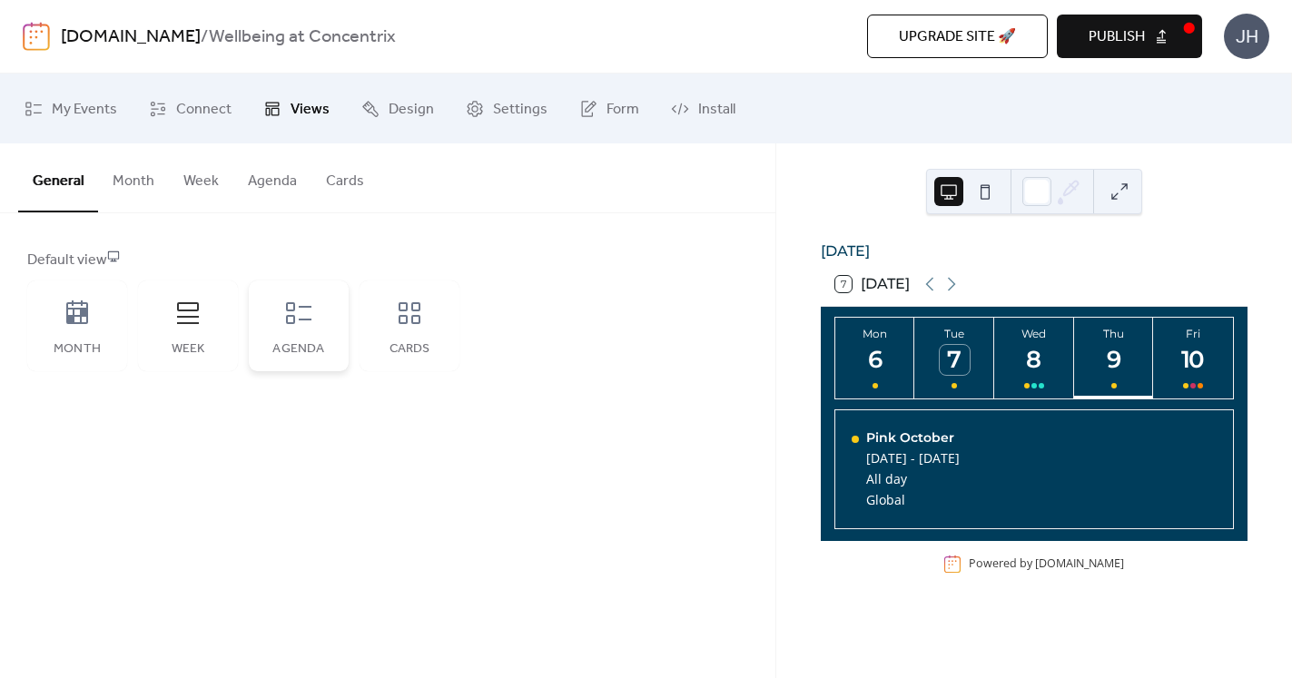
click at [300, 311] on icon at bounding box center [298, 313] width 29 height 29
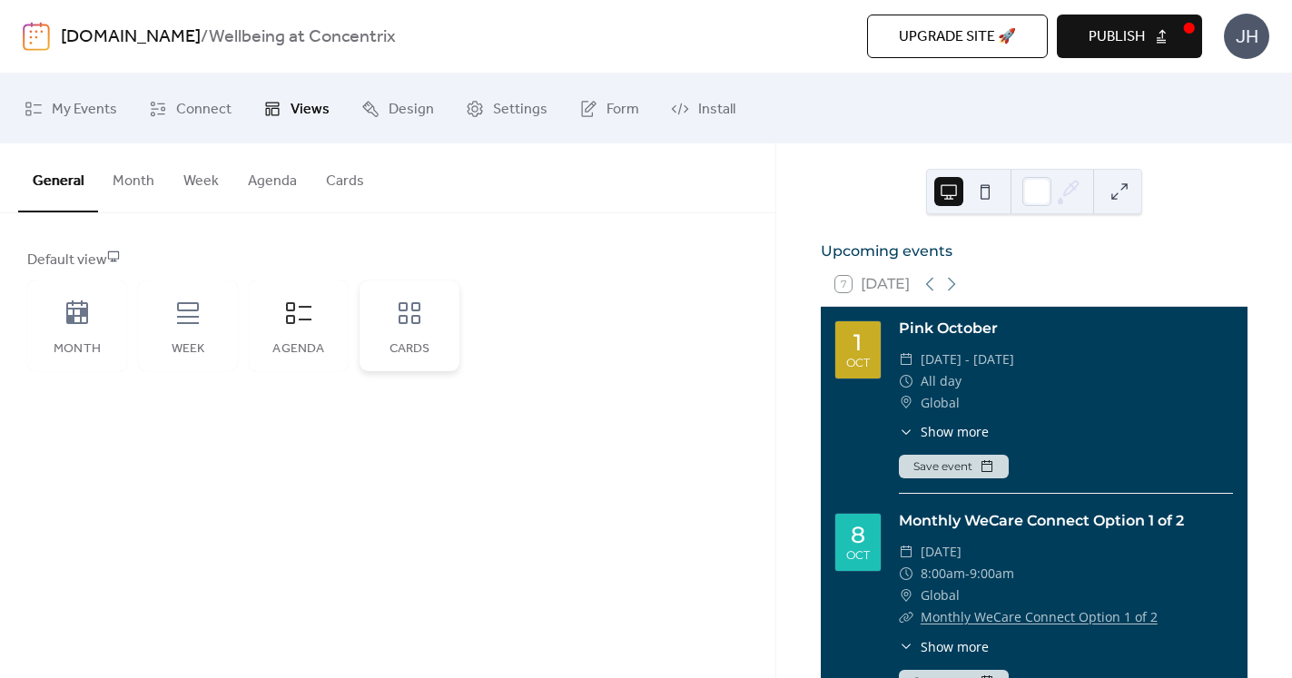
click at [420, 307] on icon at bounding box center [410, 313] width 22 height 22
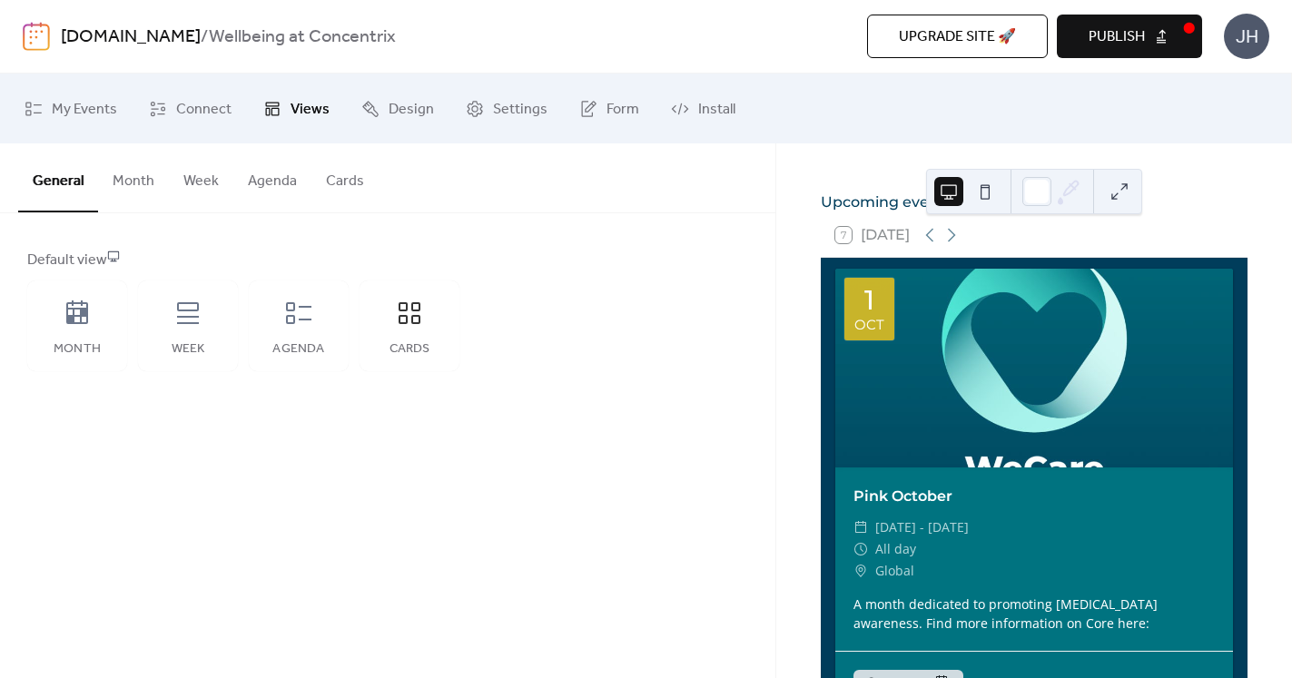
scroll to position [51, 0]
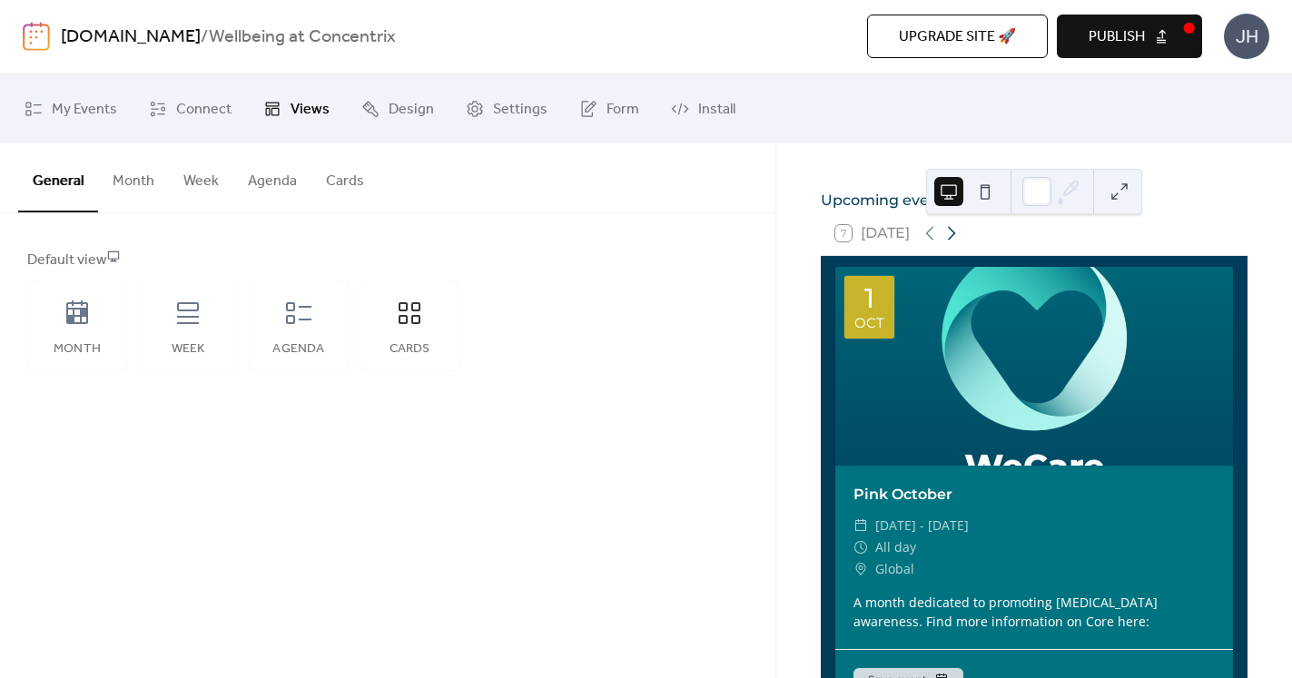
click at [959, 244] on icon at bounding box center [952, 233] width 22 height 22
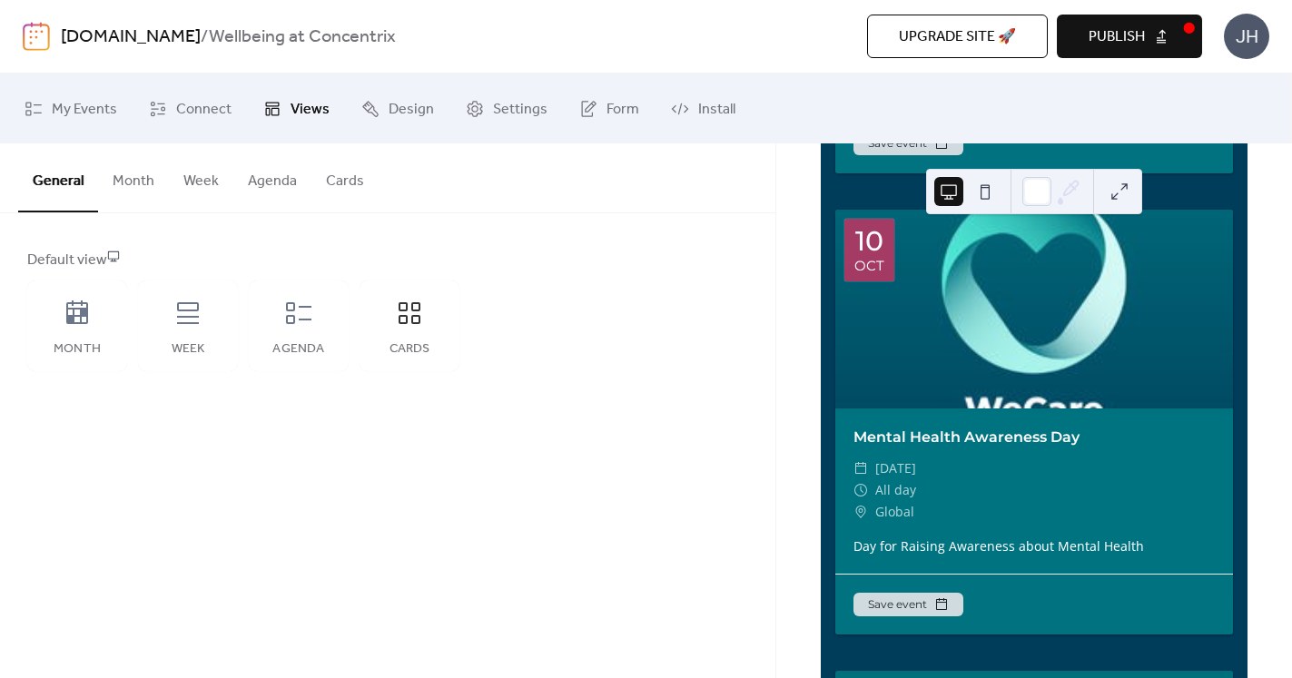
scroll to position [1642, 0]
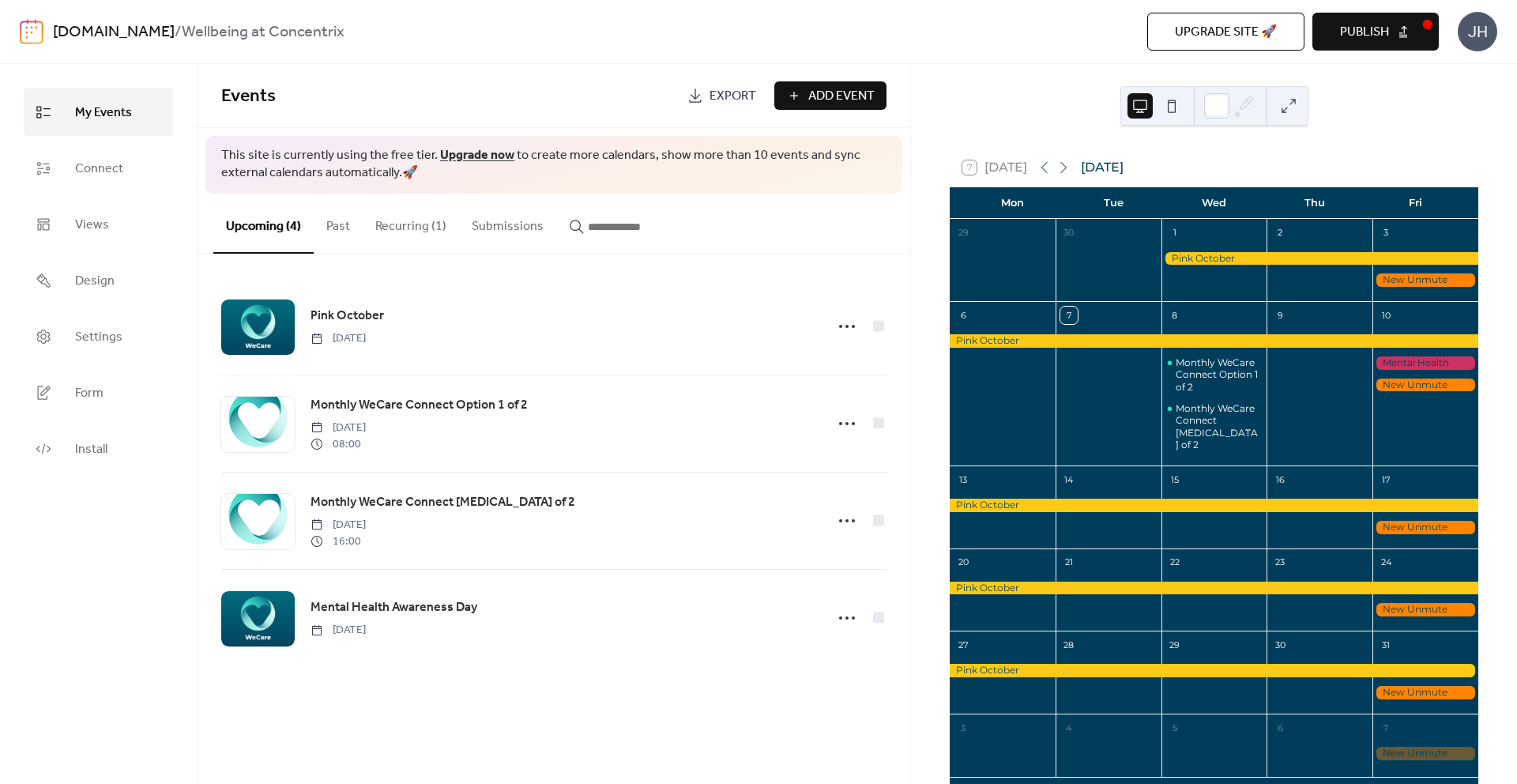
click at [1340, 37] on span "Publish" at bounding box center [1365, 32] width 49 height 19
click at [115, 446] on link "Install" at bounding box center [98, 448] width 150 height 48
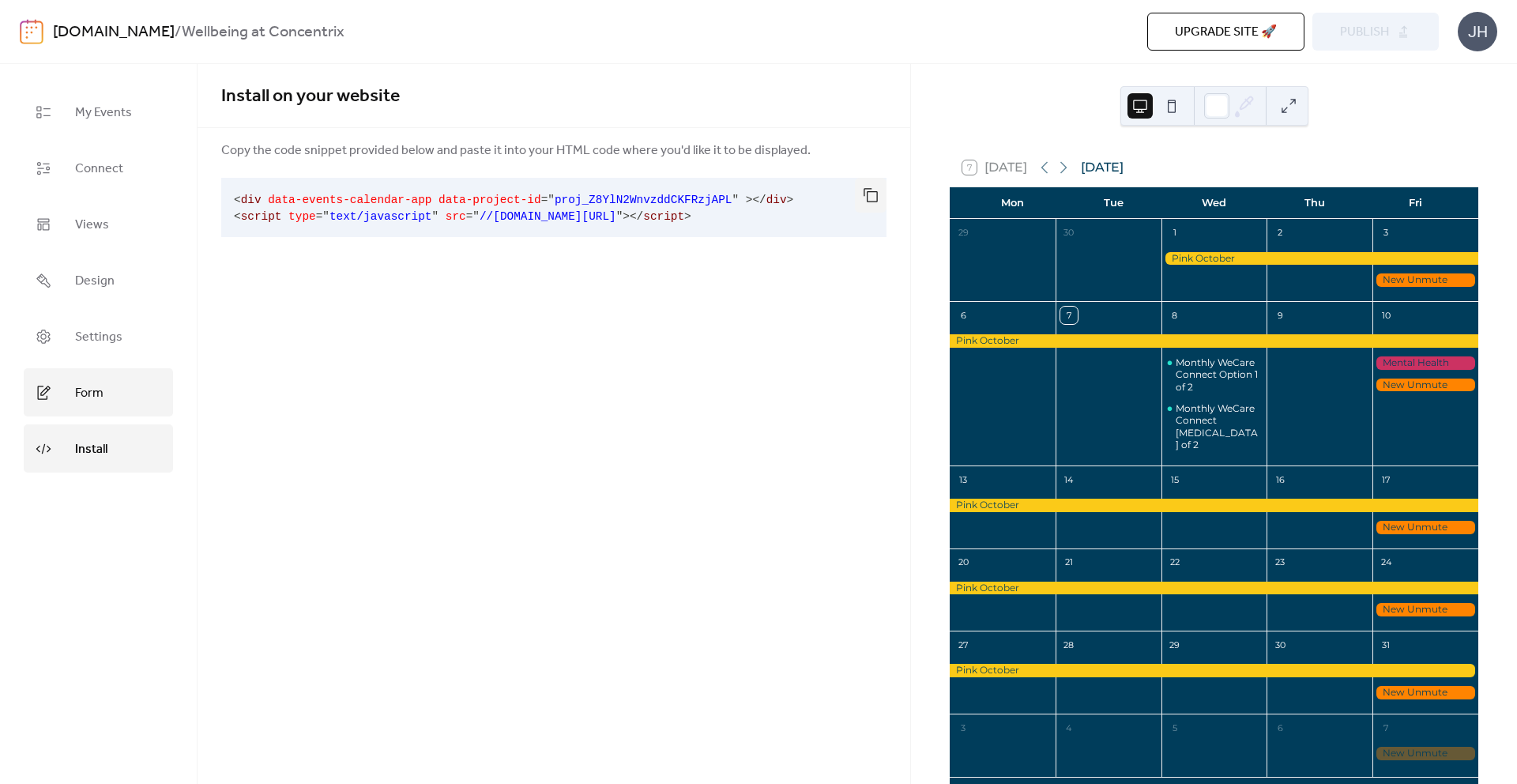
click at [105, 392] on link "Form" at bounding box center [98, 392] width 150 height 48
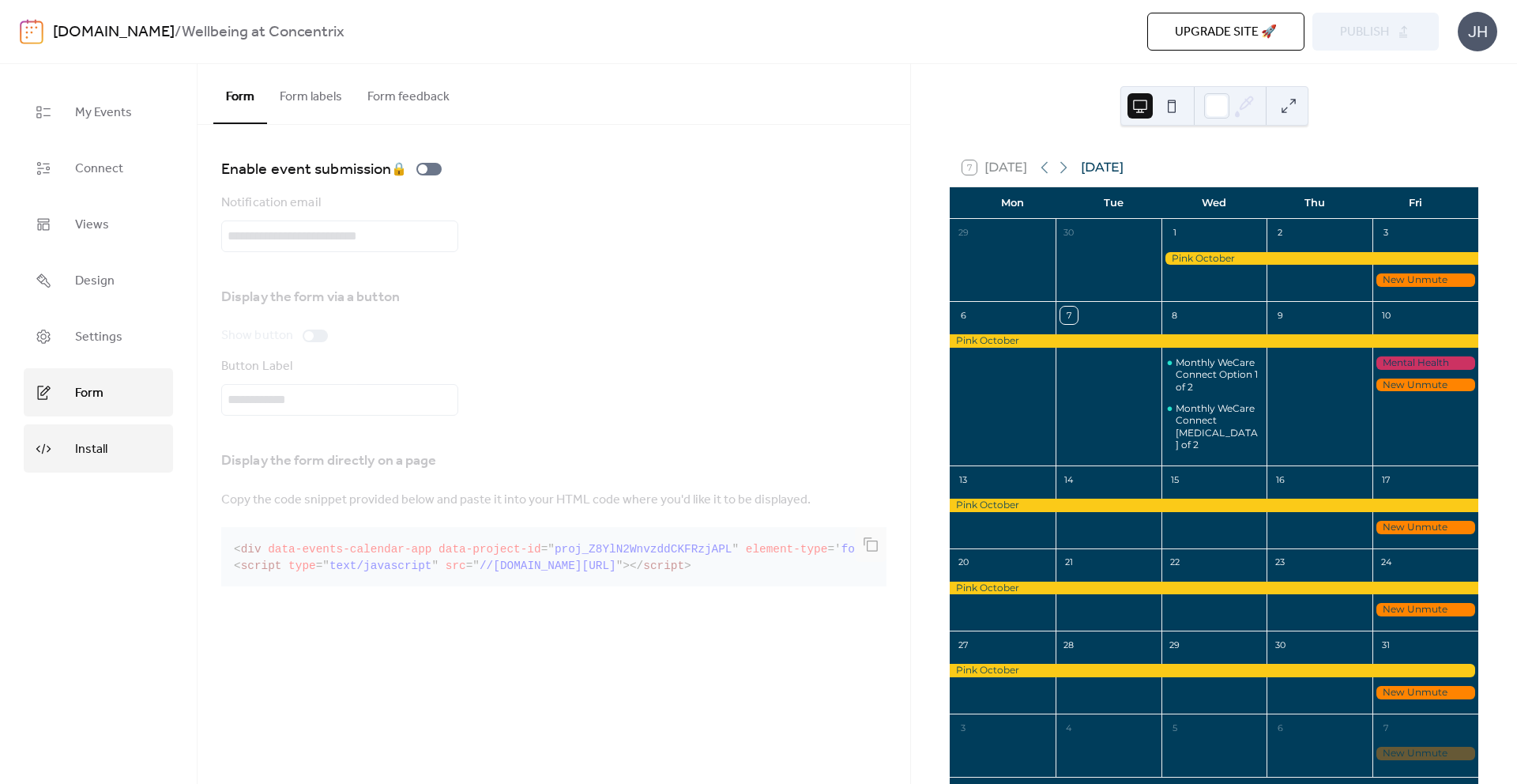
click at [108, 444] on link "Install" at bounding box center [98, 448] width 150 height 48
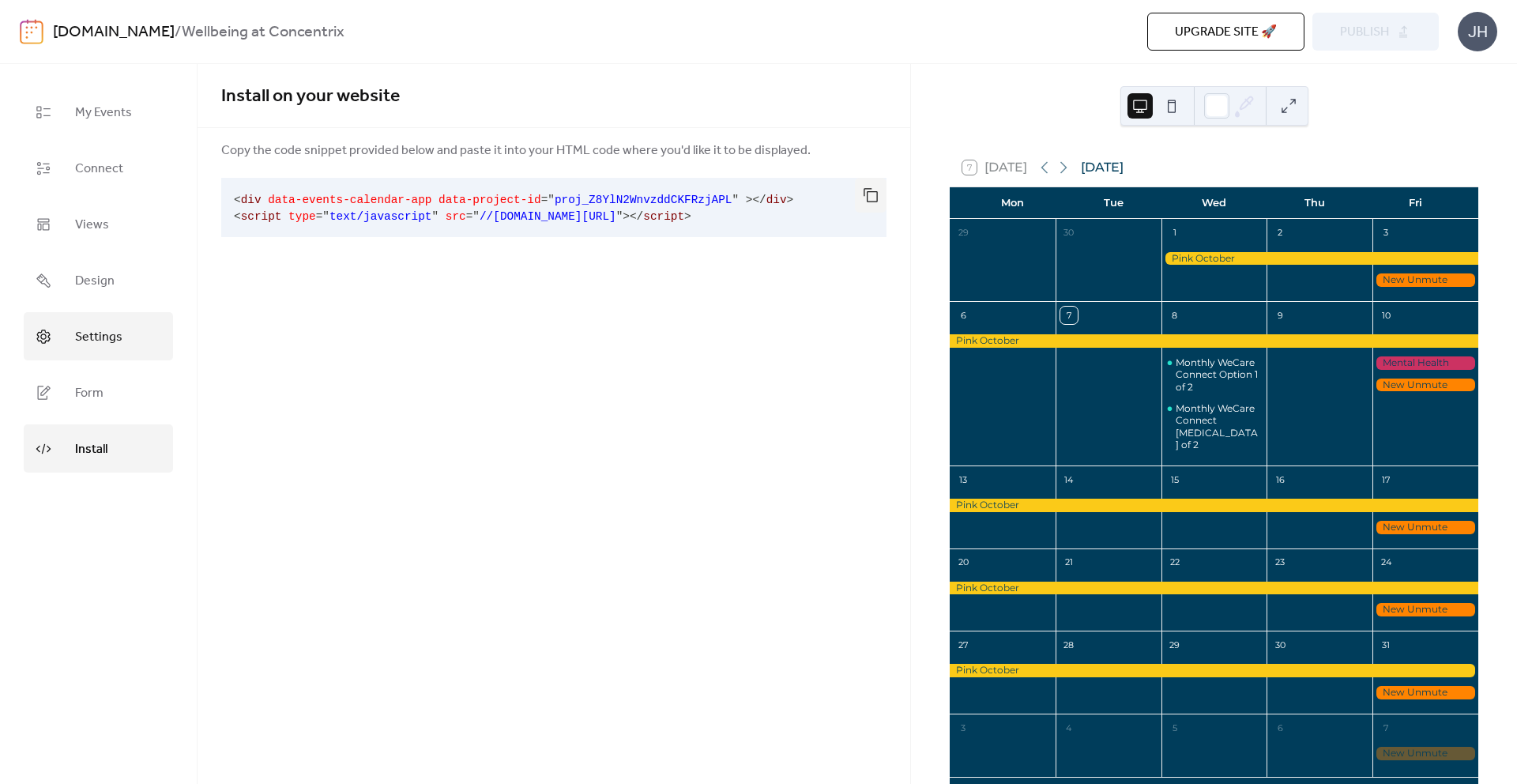
click at [117, 331] on span "Settings" at bounding box center [98, 337] width 47 height 24
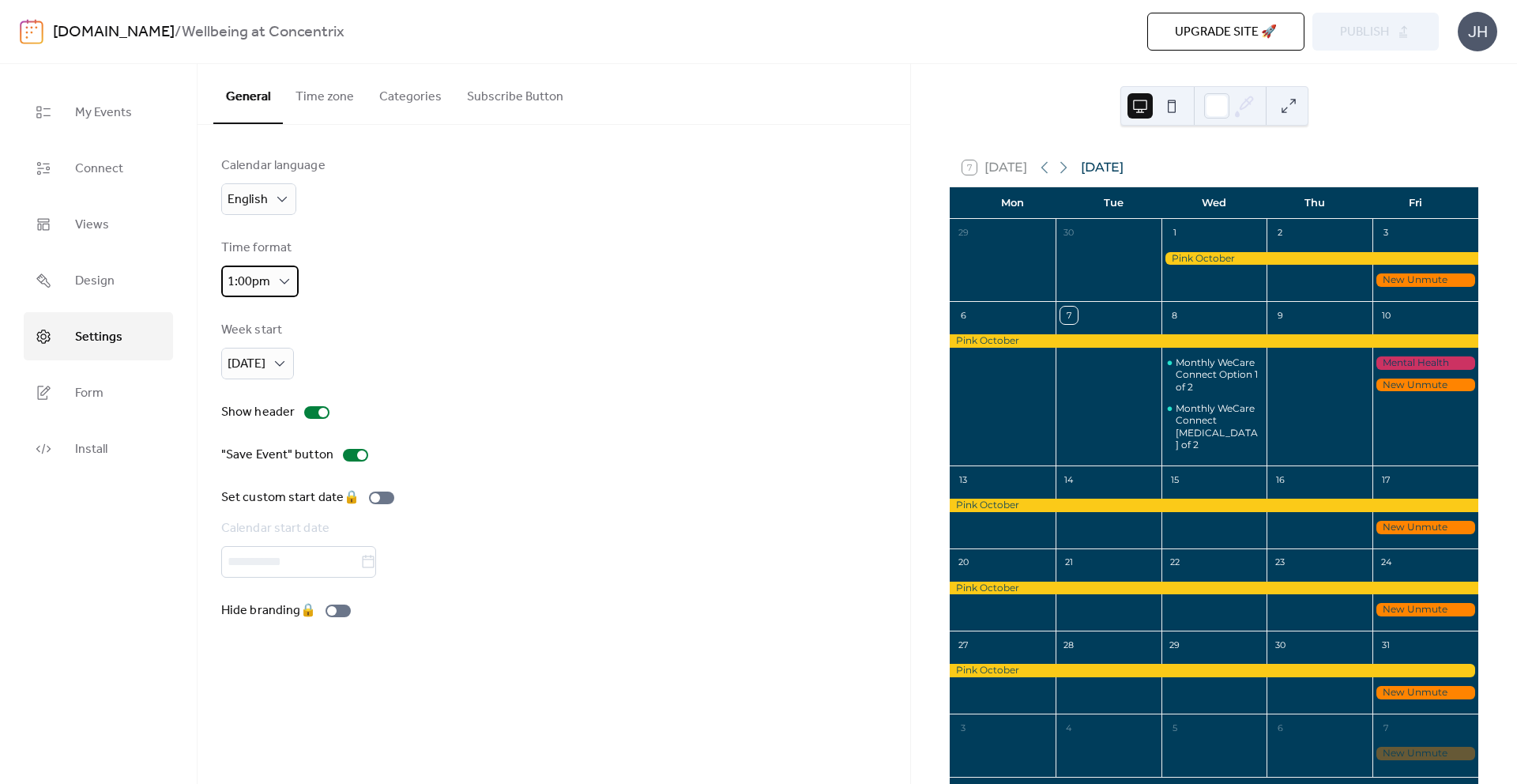
click at [292, 282] on div "1:00pm" at bounding box center [259, 281] width 77 height 31
click at [338, 290] on div "Time format 1:00pm" at bounding box center [554, 267] width 666 height 58
click at [118, 279] on link "Design" at bounding box center [98, 279] width 150 height 48
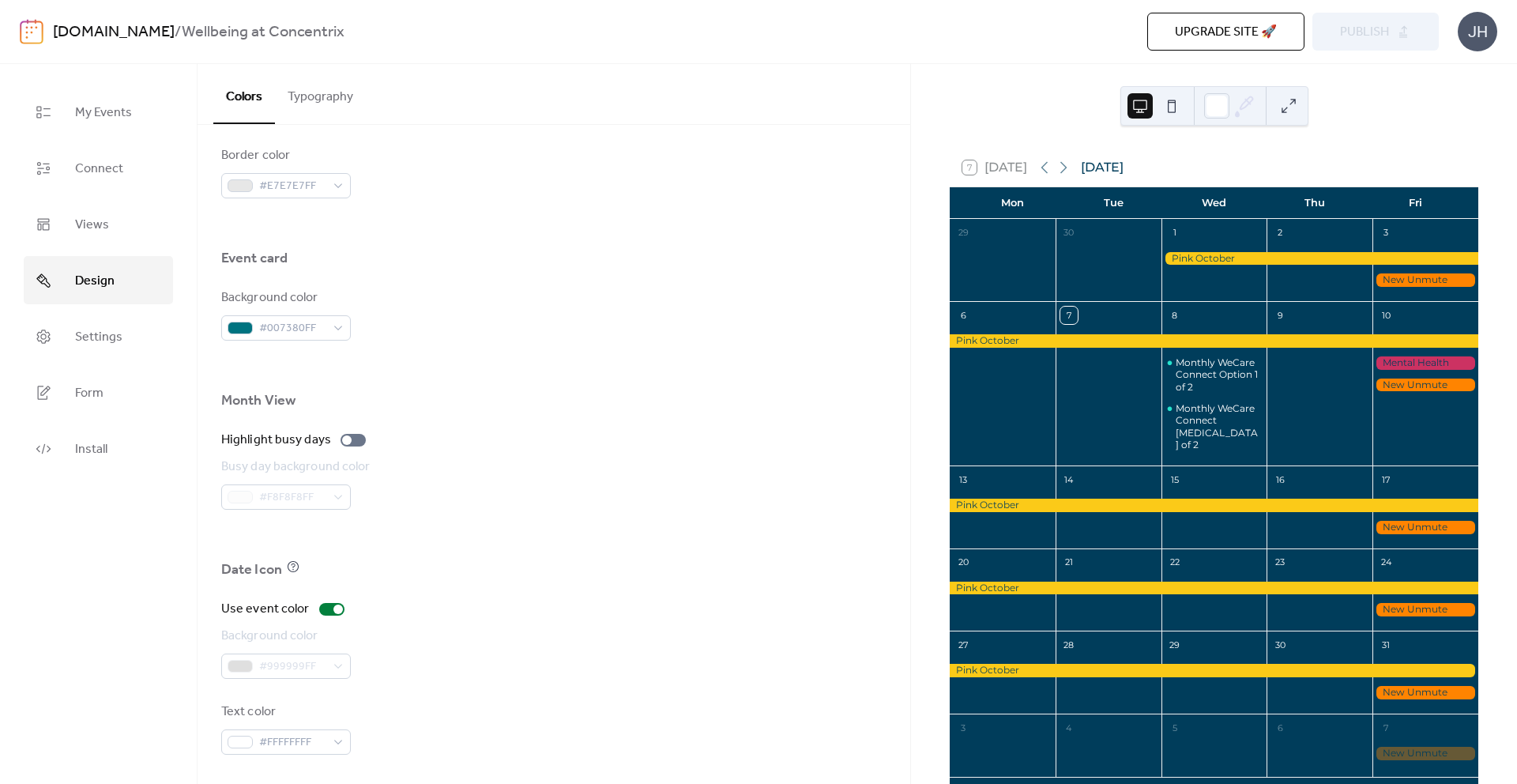
scroll to position [872, 0]
click at [344, 439] on div at bounding box center [346, 438] width 10 height 10
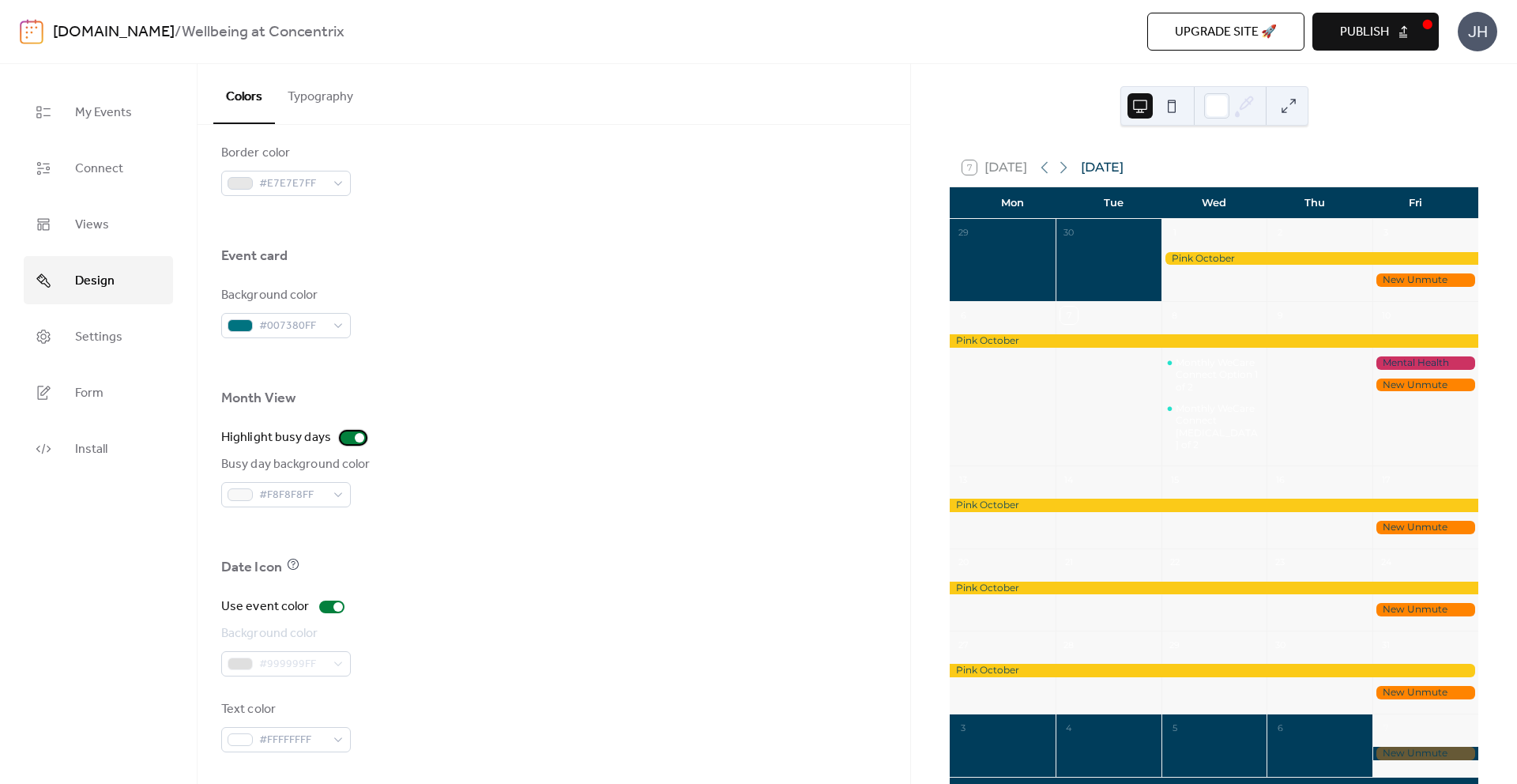
click at [357, 435] on div at bounding box center [359, 438] width 10 height 10
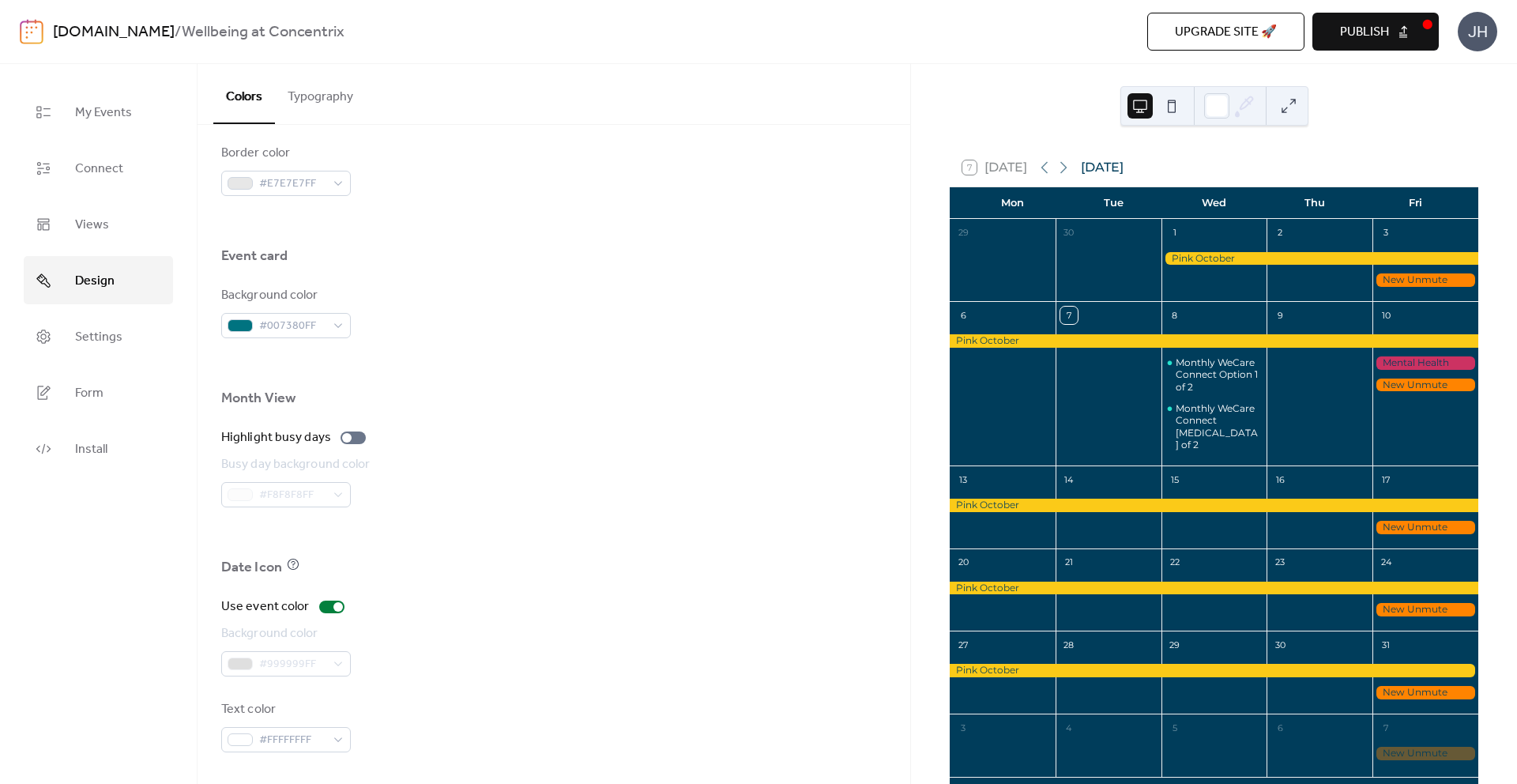
click at [1017, 512] on div at bounding box center [1213, 505] width 528 height 13
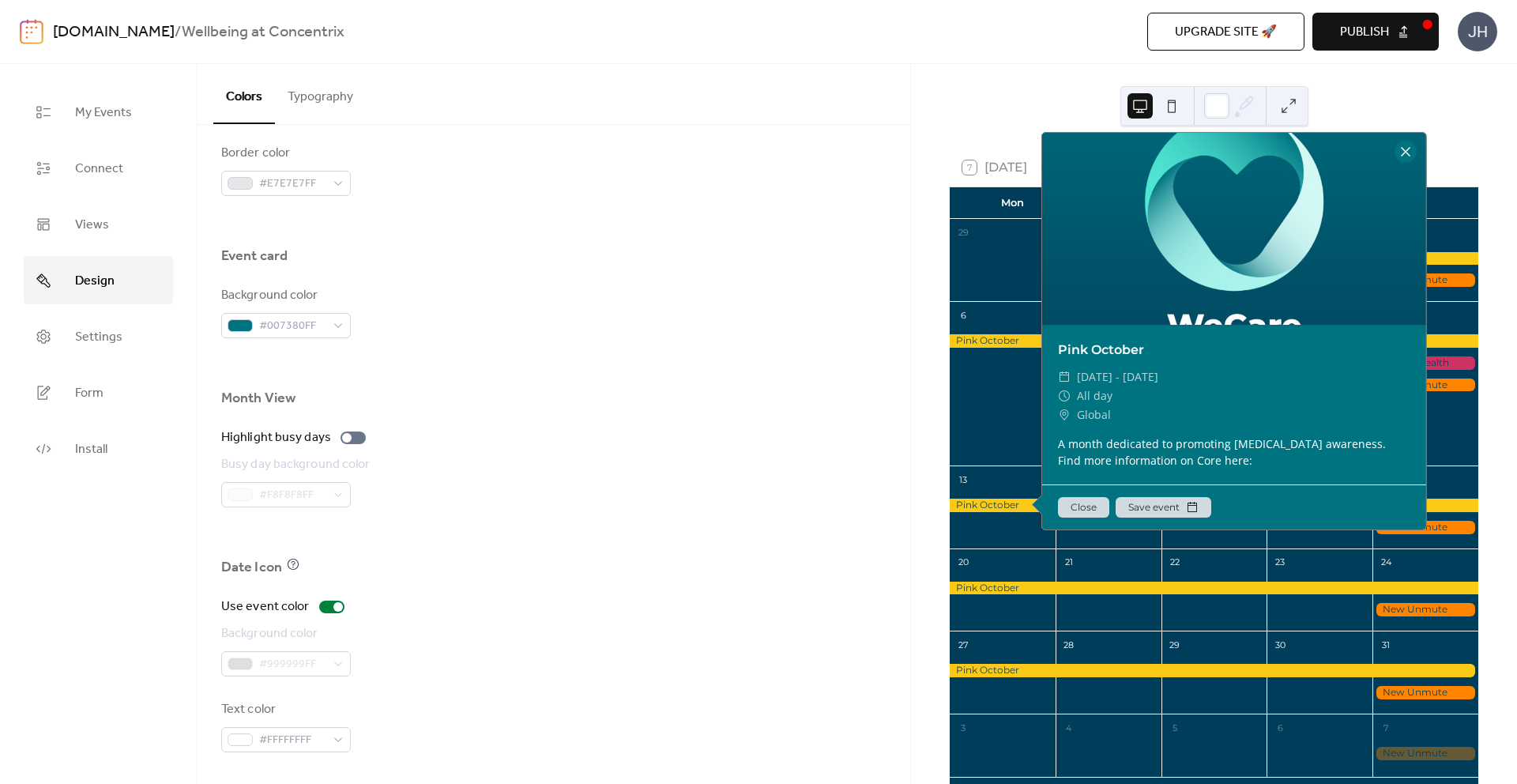
click at [1410, 163] on div at bounding box center [1406, 151] width 22 height 22
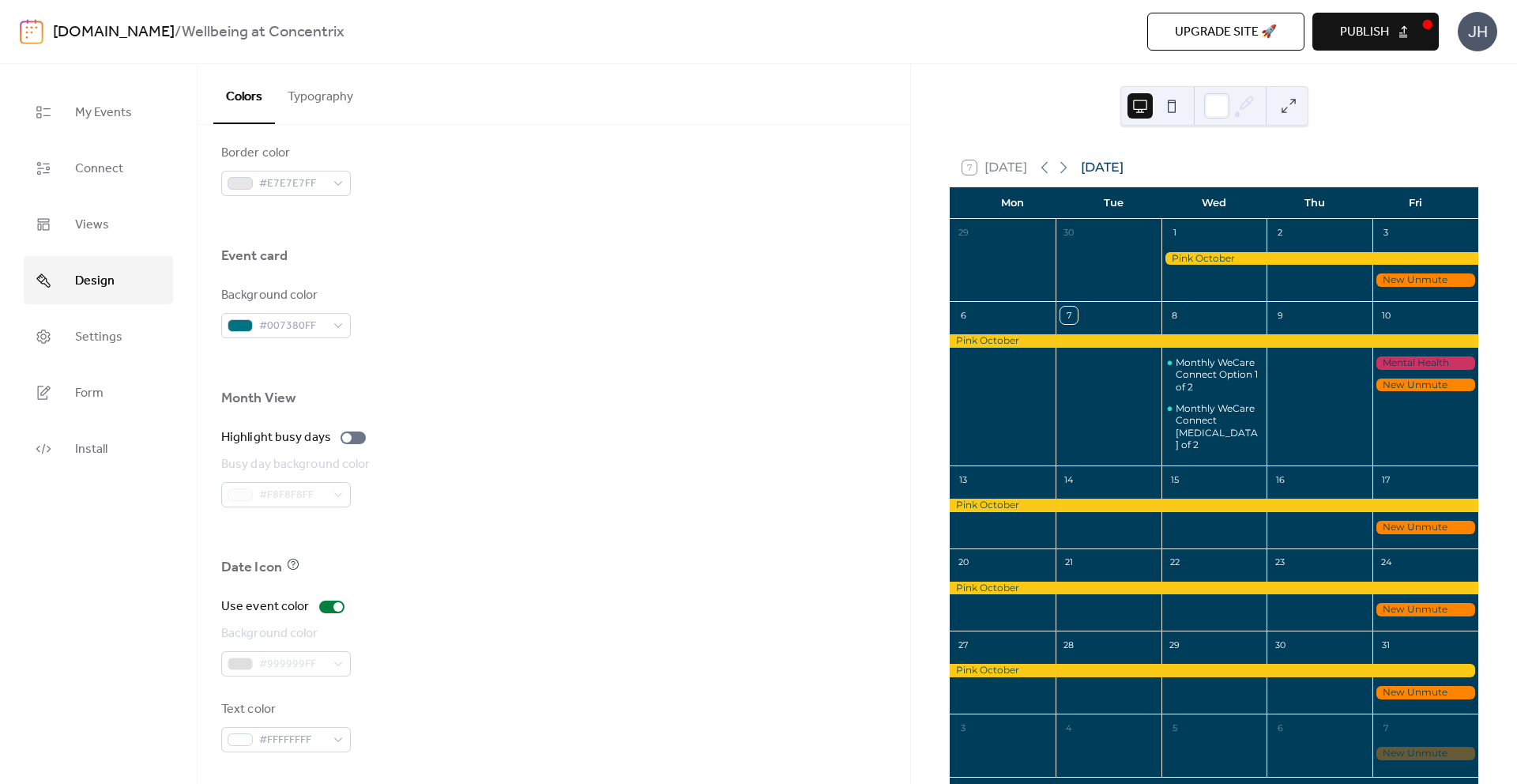
click at [1394, 26] on button "Publish" at bounding box center [1375, 32] width 126 height 38
click at [115, 348] on span "Settings" at bounding box center [98, 337] width 47 height 24
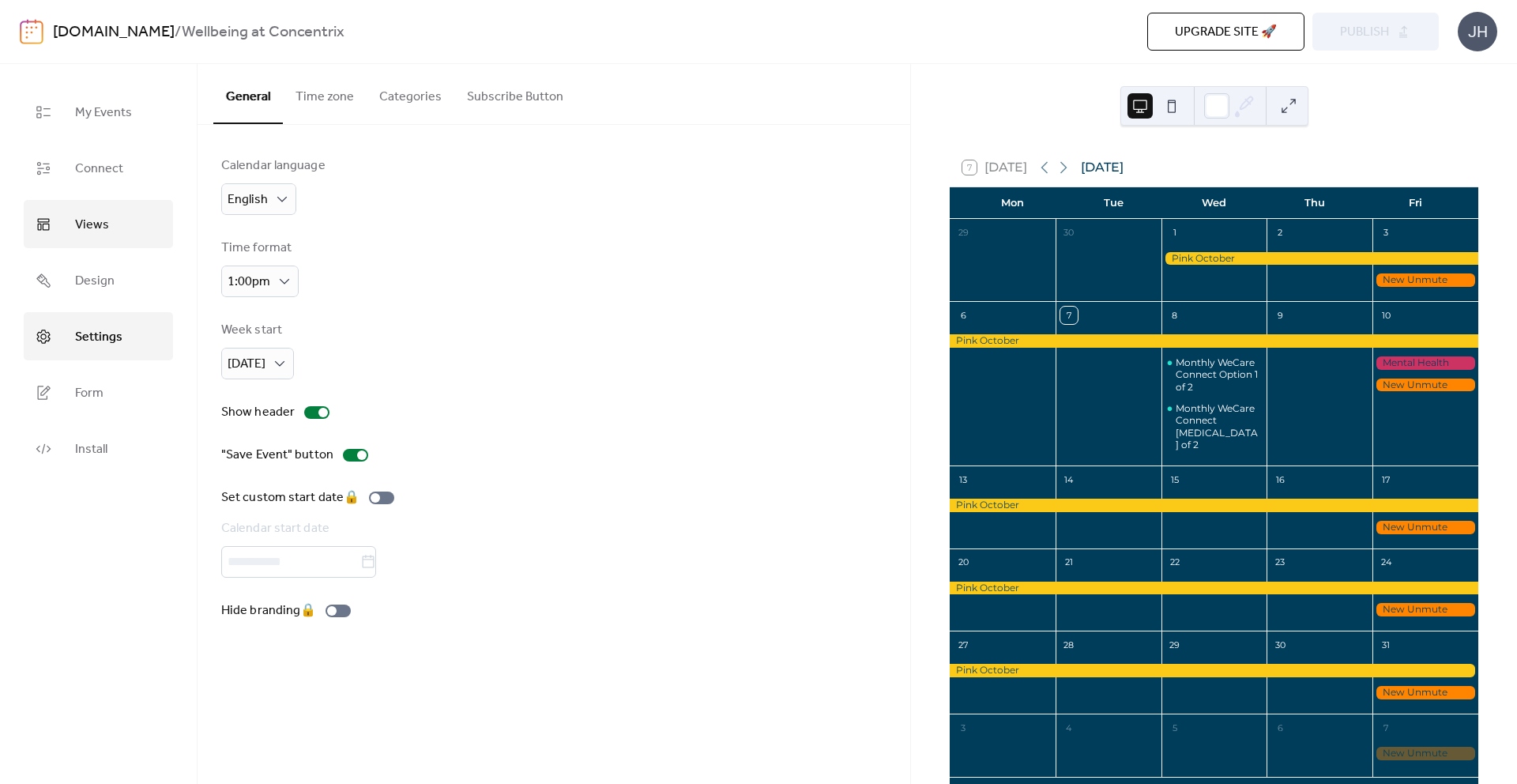
click at [97, 215] on span "Views" at bounding box center [91, 224] width 34 height 24
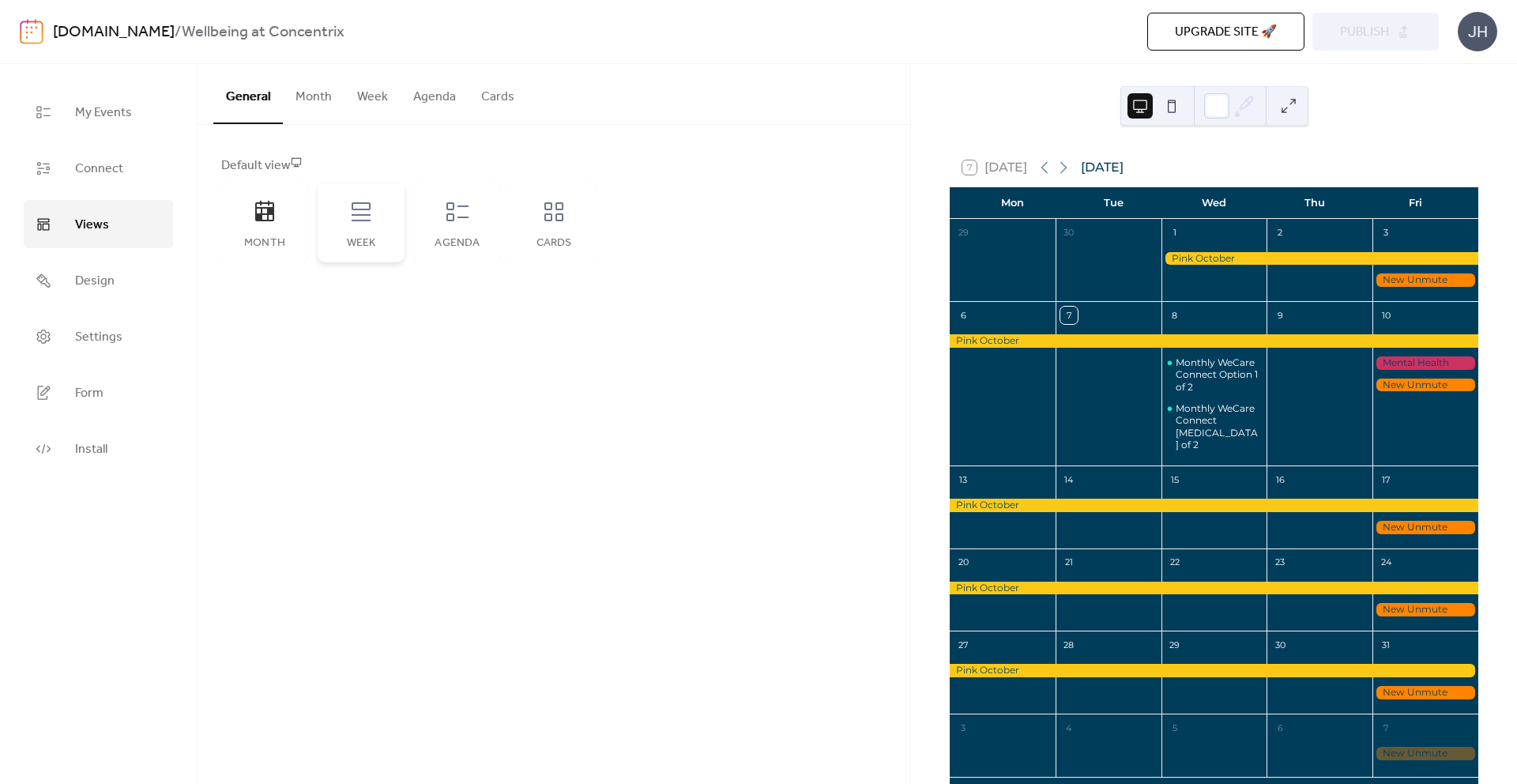
click at [368, 214] on icon at bounding box center [361, 211] width 19 height 19
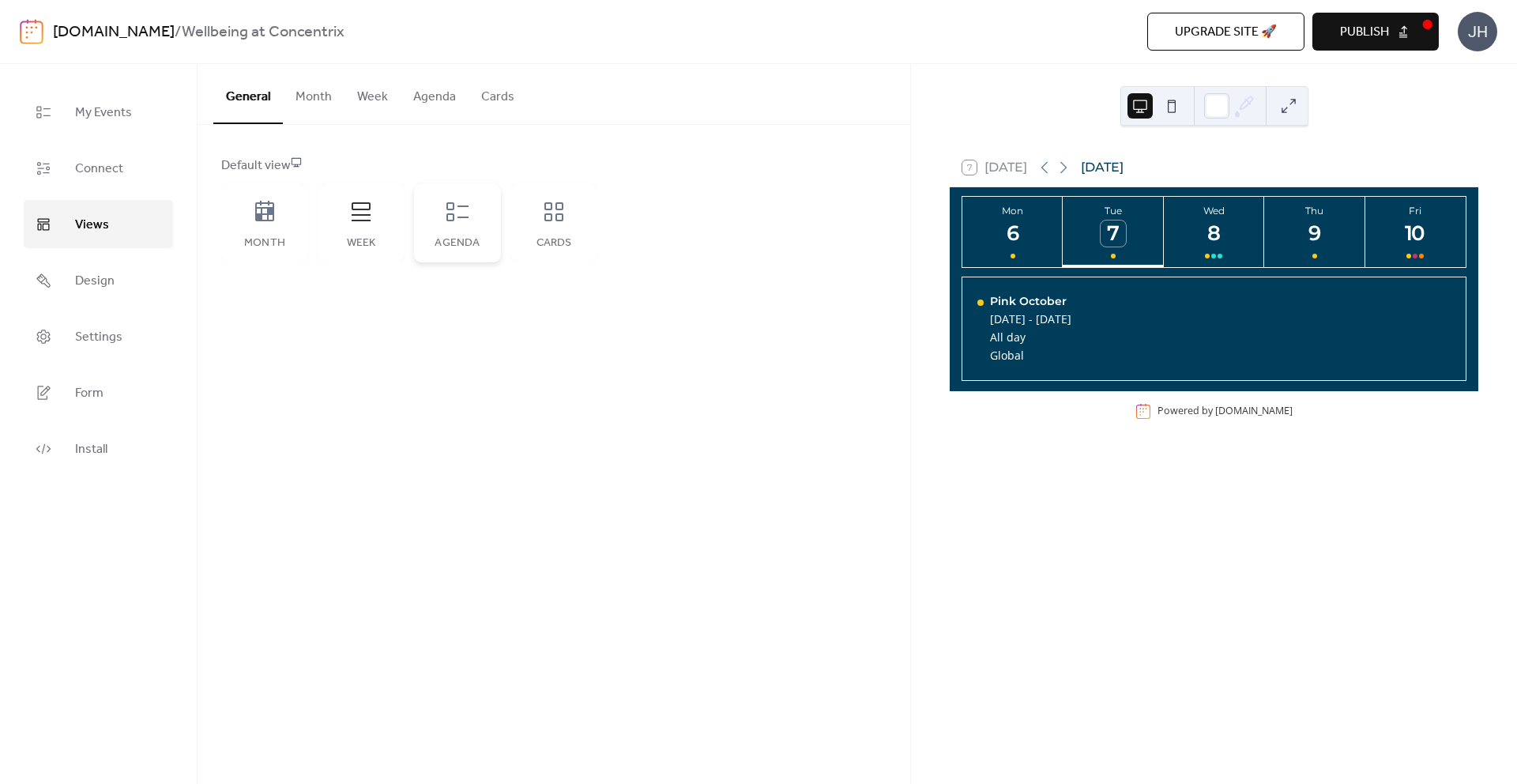
click at [460, 228] on div "Agenda" at bounding box center [458, 223] width 87 height 79
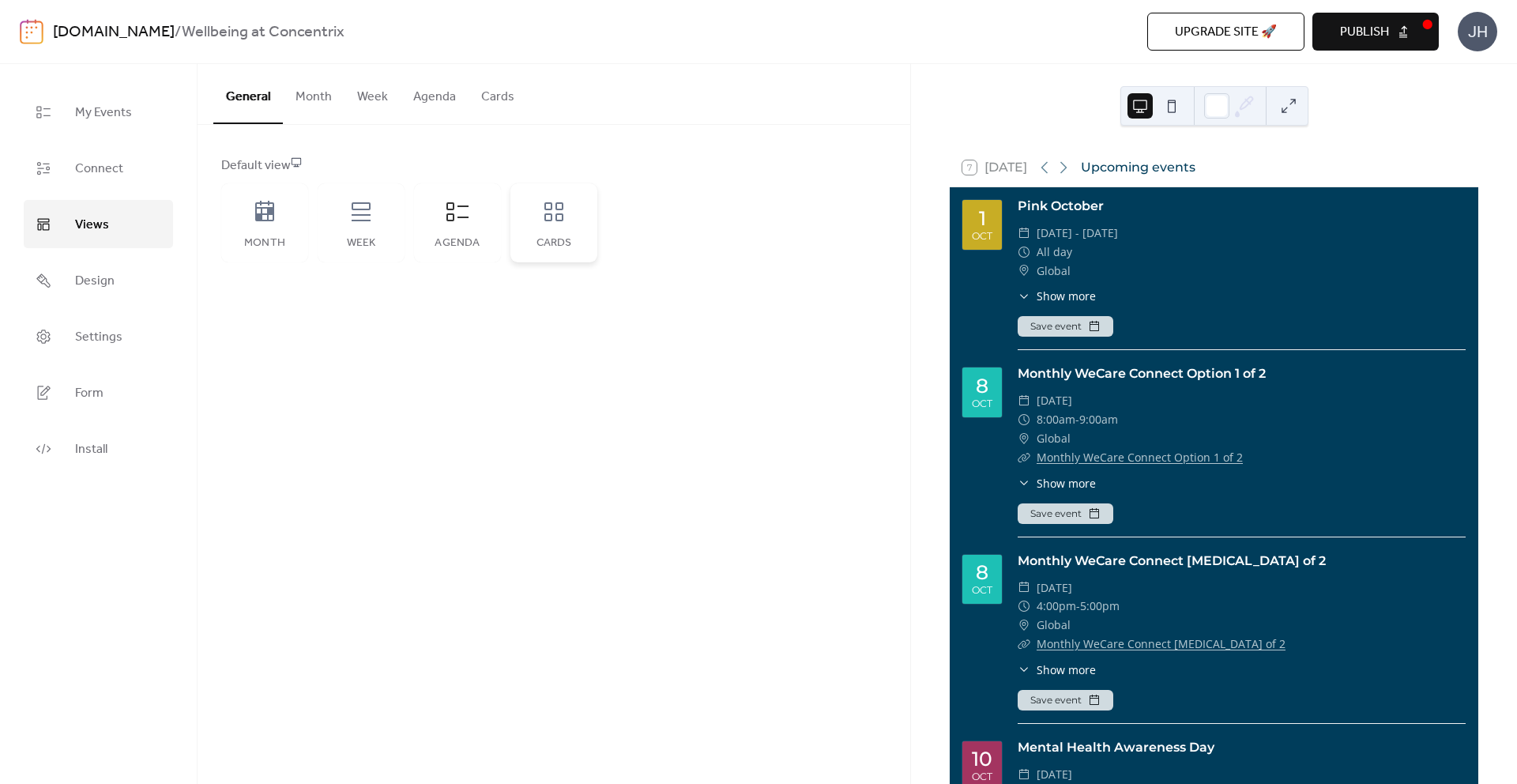
click at [543, 237] on div "Cards" at bounding box center [554, 243] width 56 height 13
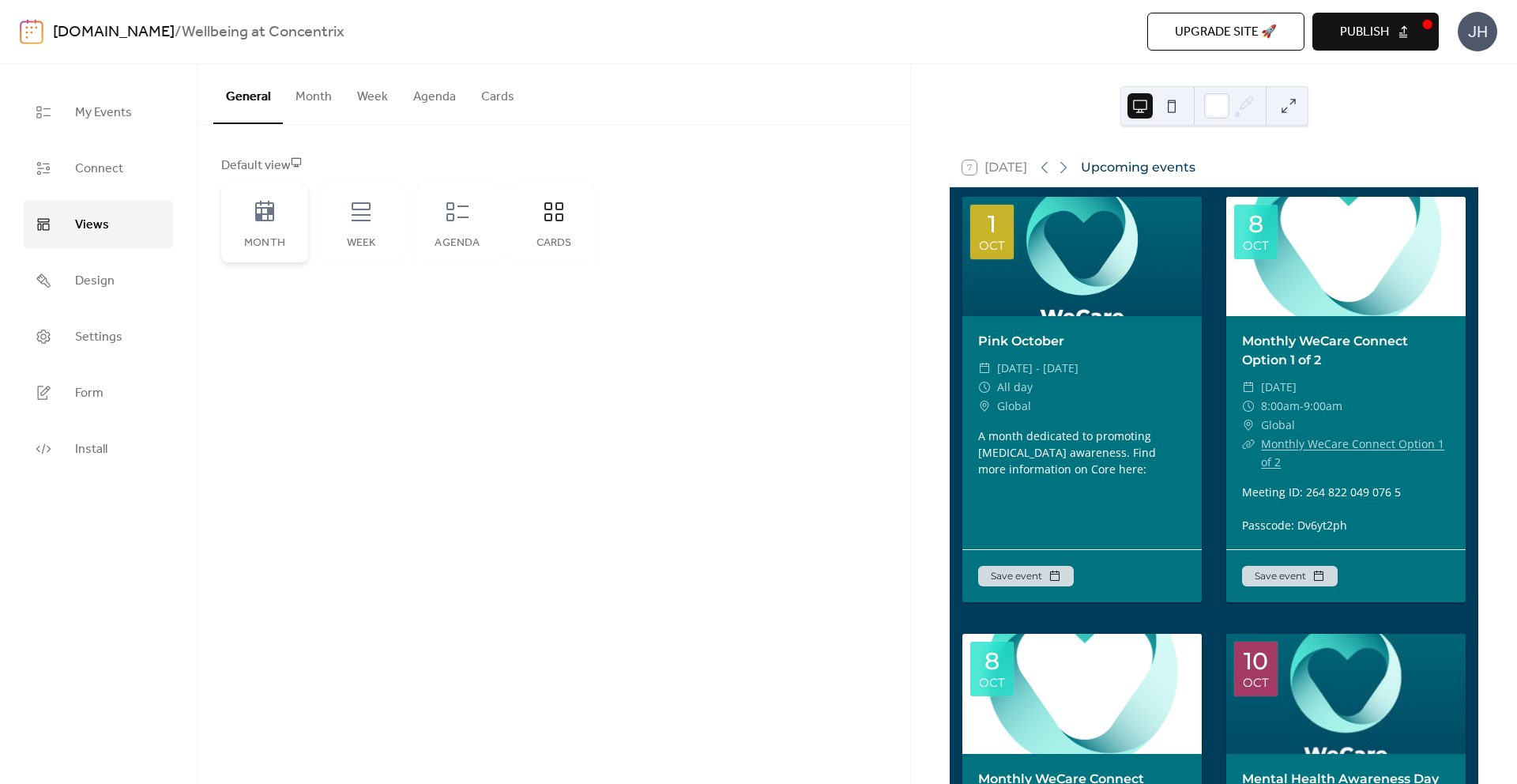
click at [283, 228] on div "Month" at bounding box center [265, 223] width 87 height 79
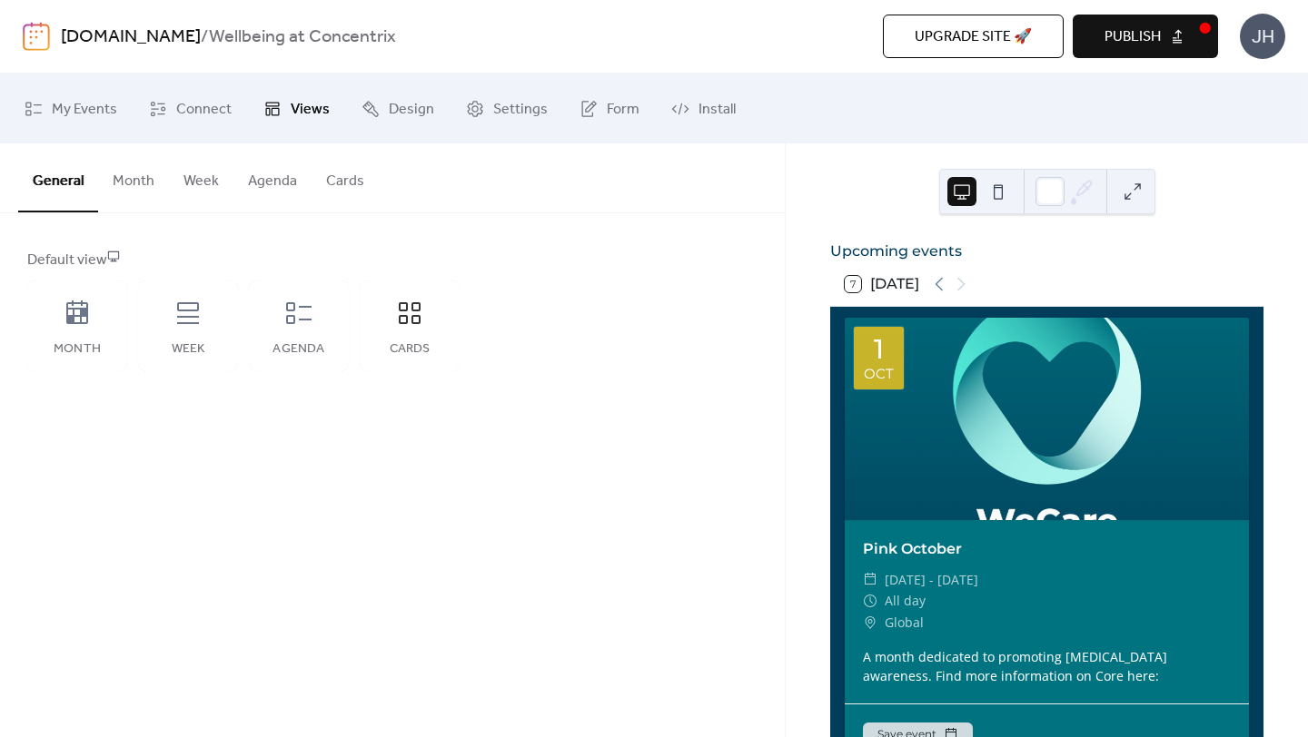
scroll to position [1647, 0]
